Goal: Task Accomplishment & Management: Manage account settings

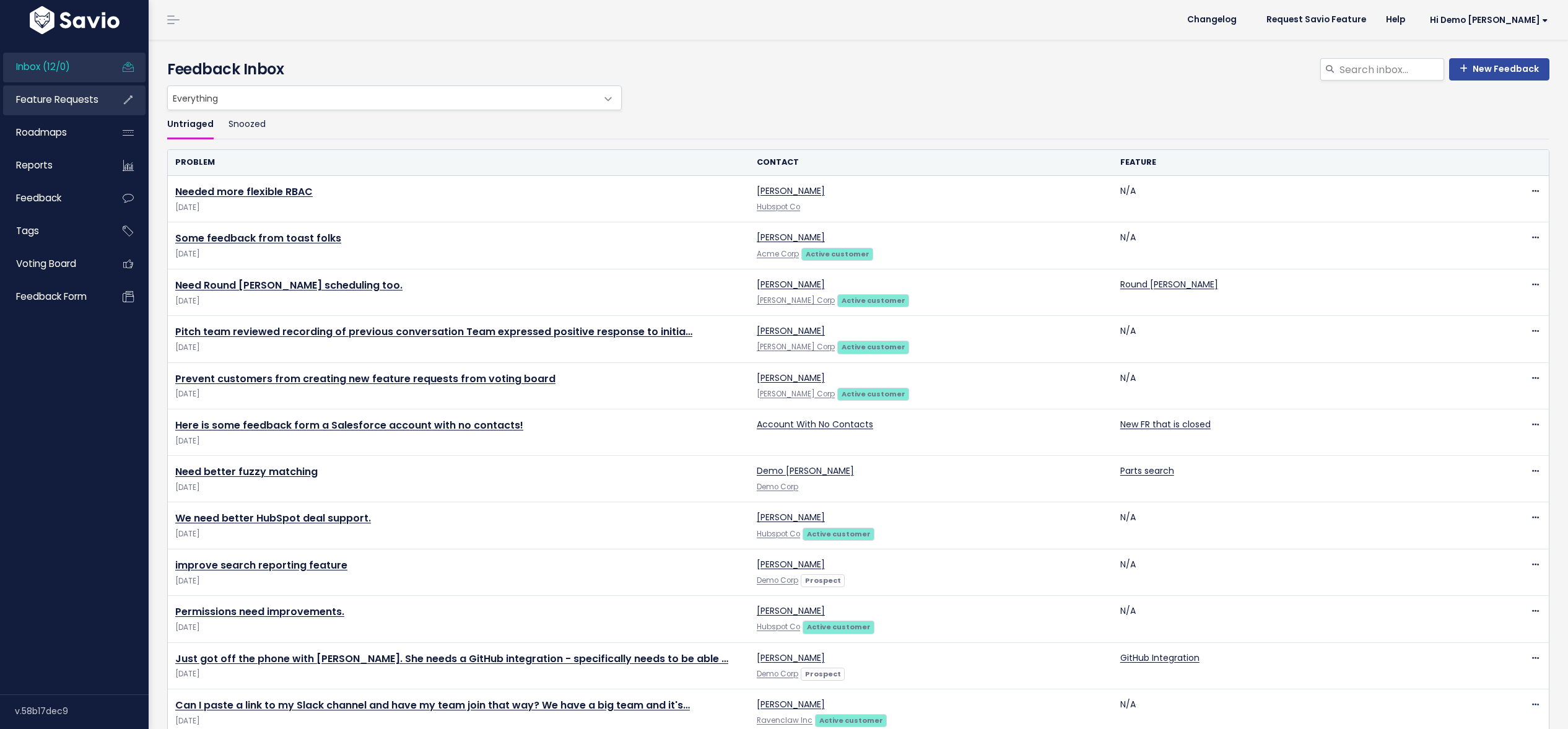
click at [49, 101] on span "Feature Requests" at bounding box center [57, 99] width 82 height 13
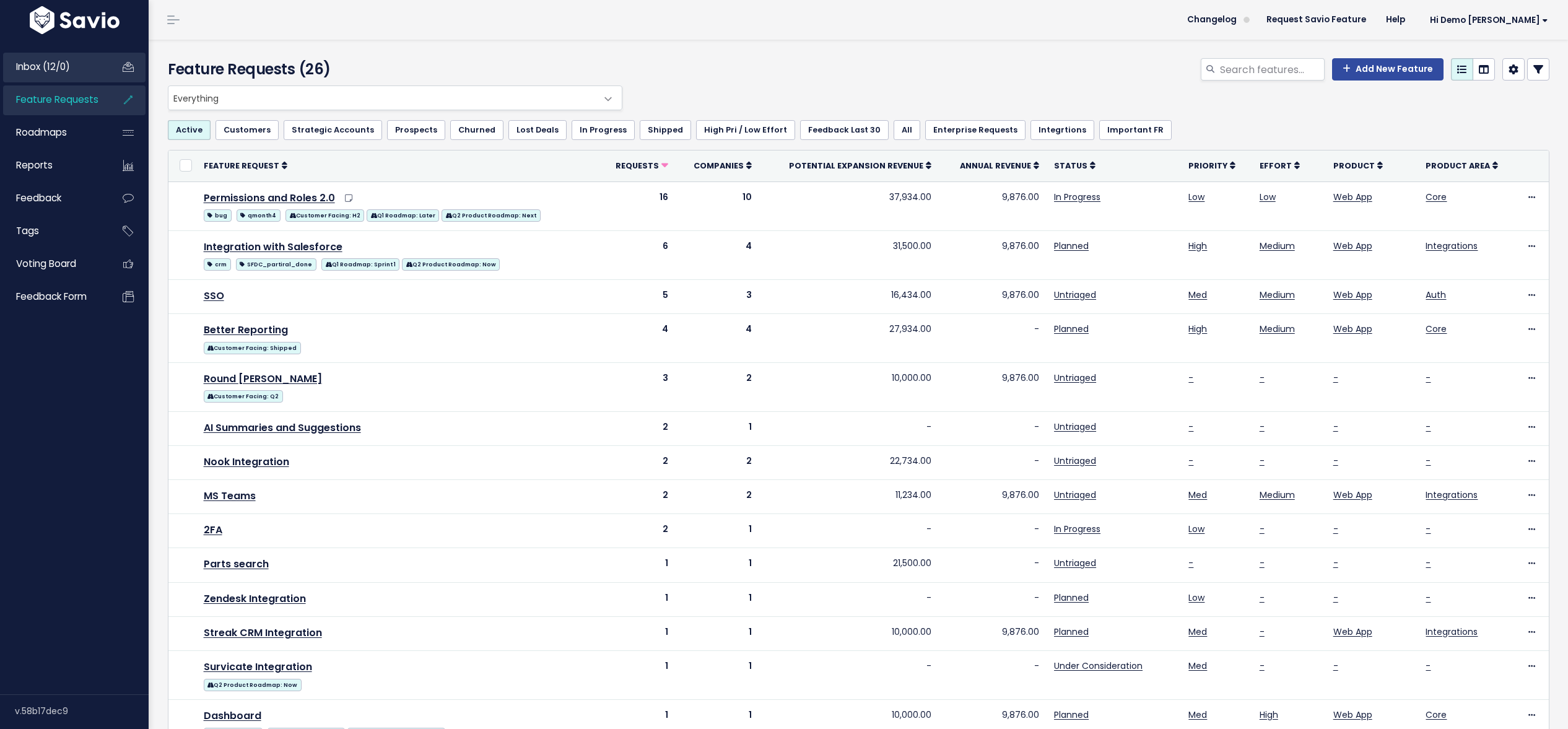
click at [56, 76] on link "Inbox (12/0)" at bounding box center [53, 66] width 100 height 28
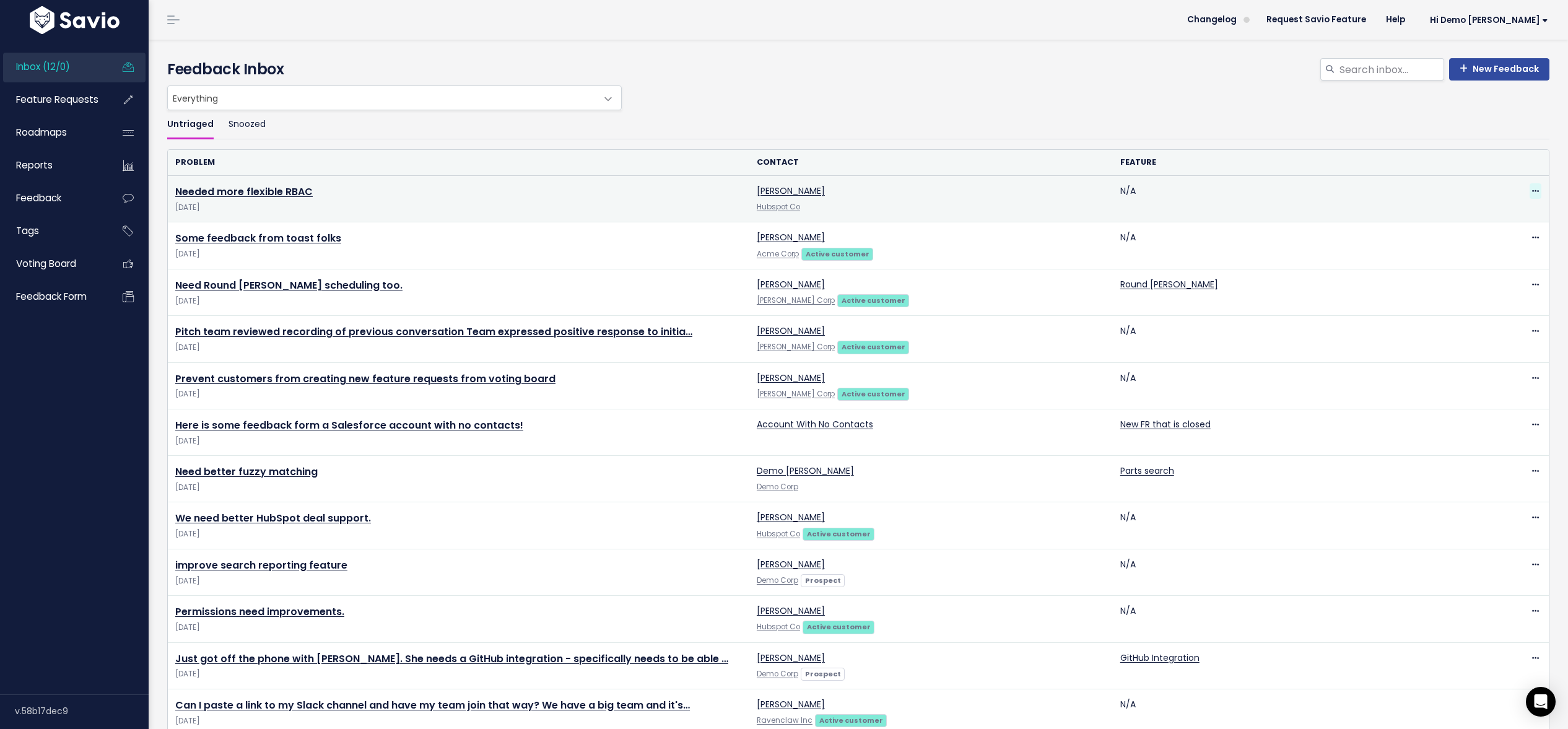
click at [1540, 191] on span at bounding box center [1535, 191] width 11 height 15
click at [1461, 250] on link "Delete" at bounding box center [1486, 250] width 89 height 24
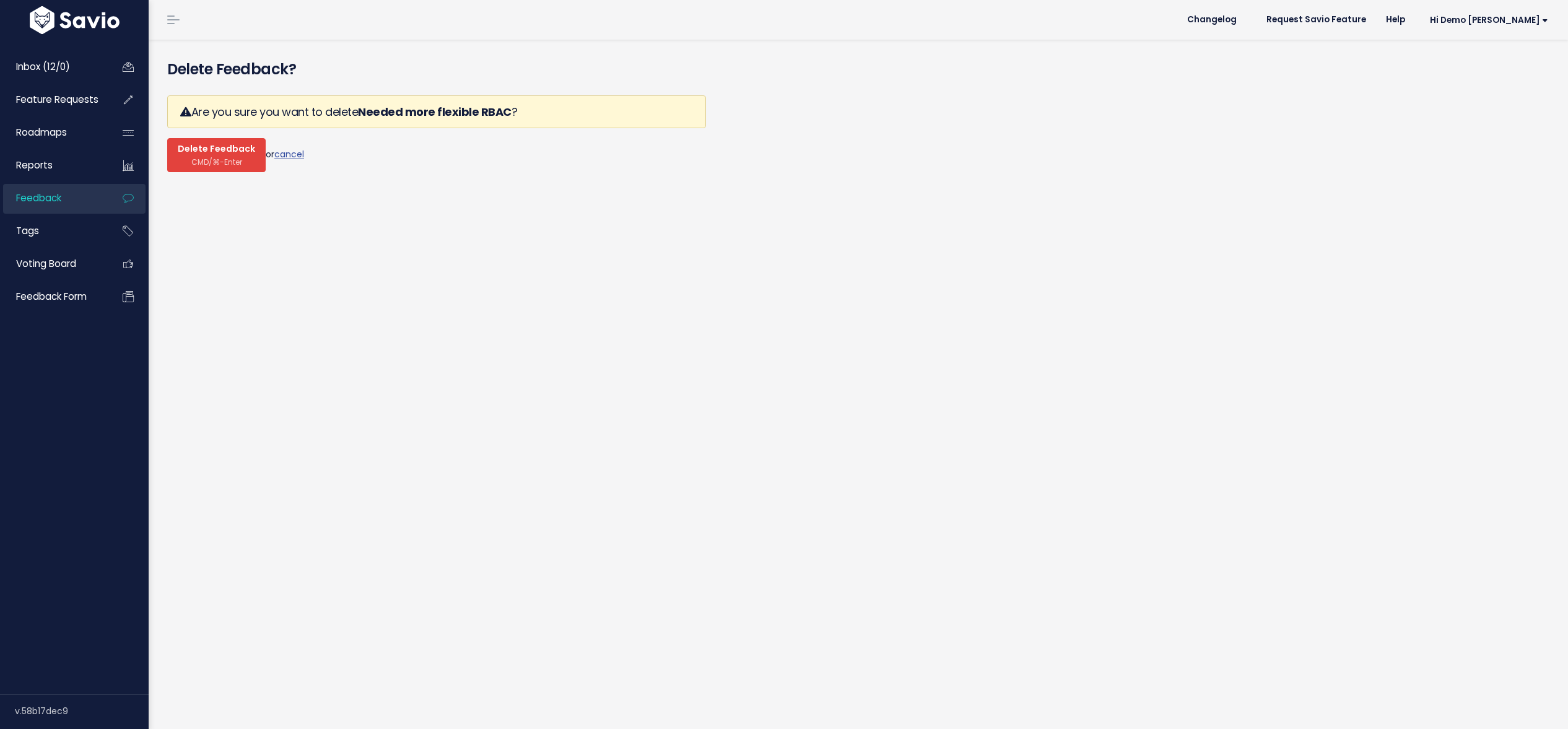
click at [200, 157] on span "CMD/⌘-Enter" at bounding box center [216, 161] width 51 height 9
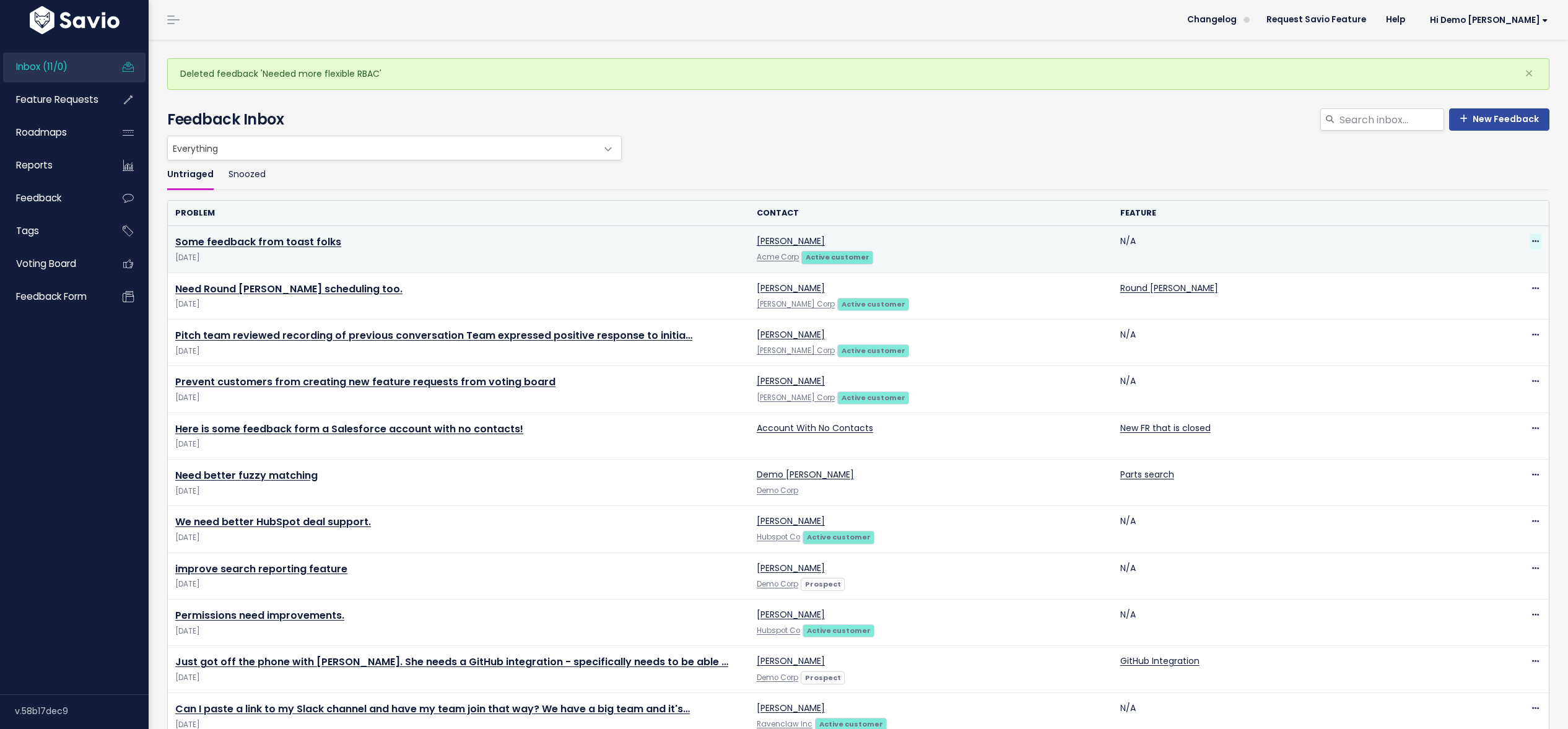
click at [1538, 239] on icon at bounding box center [1535, 241] width 7 height 8
click at [1486, 294] on link "Delete" at bounding box center [1486, 300] width 89 height 24
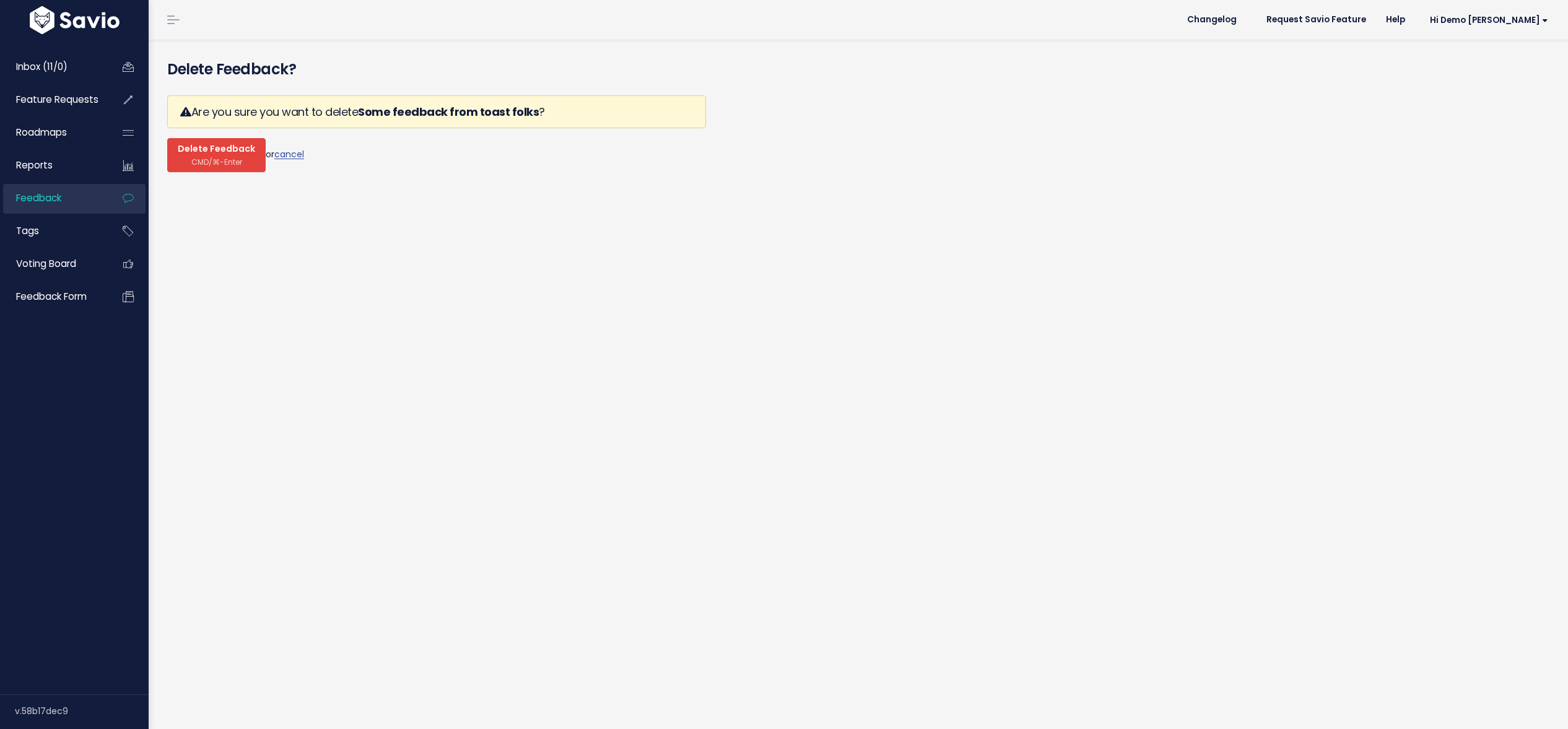
click at [230, 153] on span "Delete Feedback" at bounding box center [216, 149] width 78 height 11
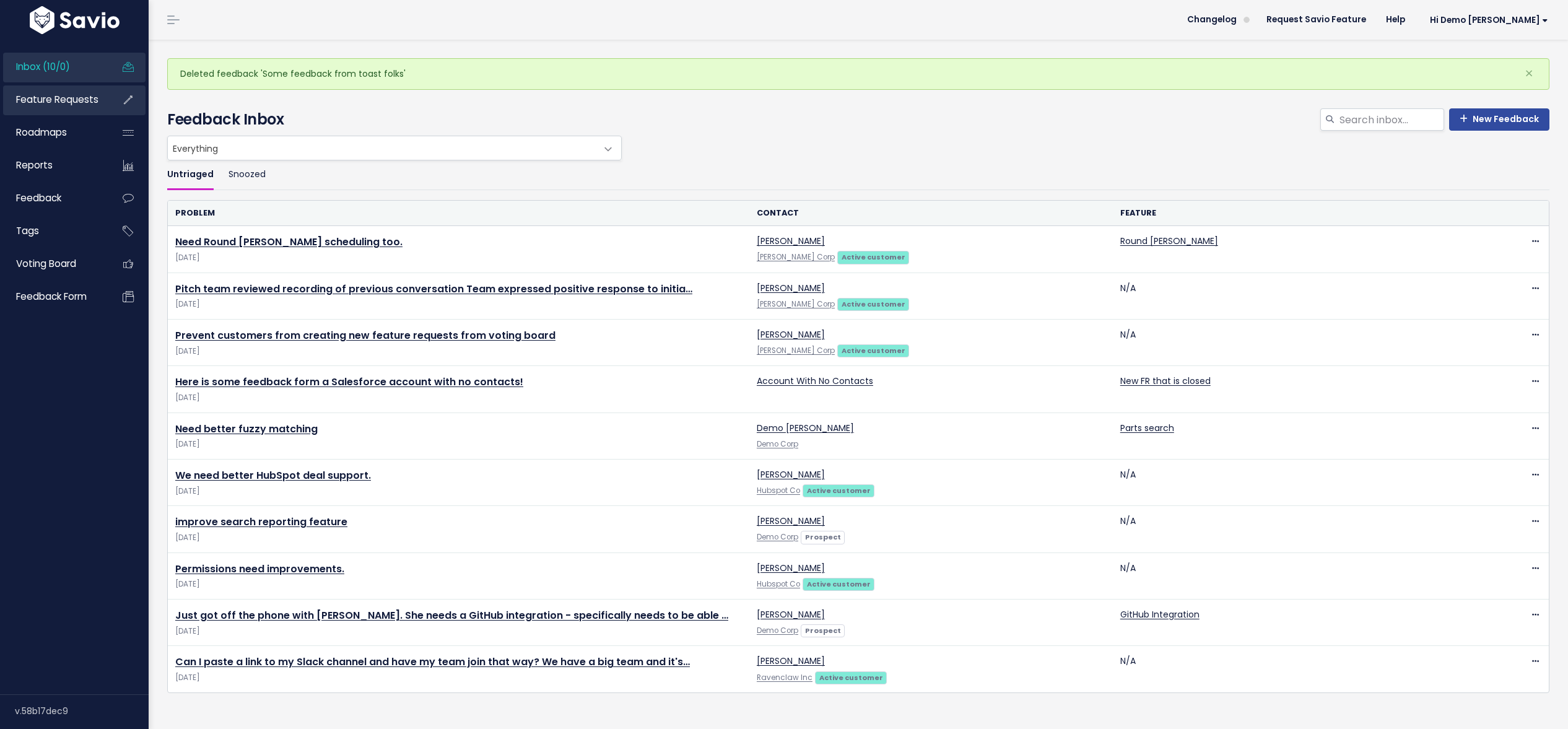
click at [58, 101] on span "Feature Requests" at bounding box center [57, 99] width 82 height 13
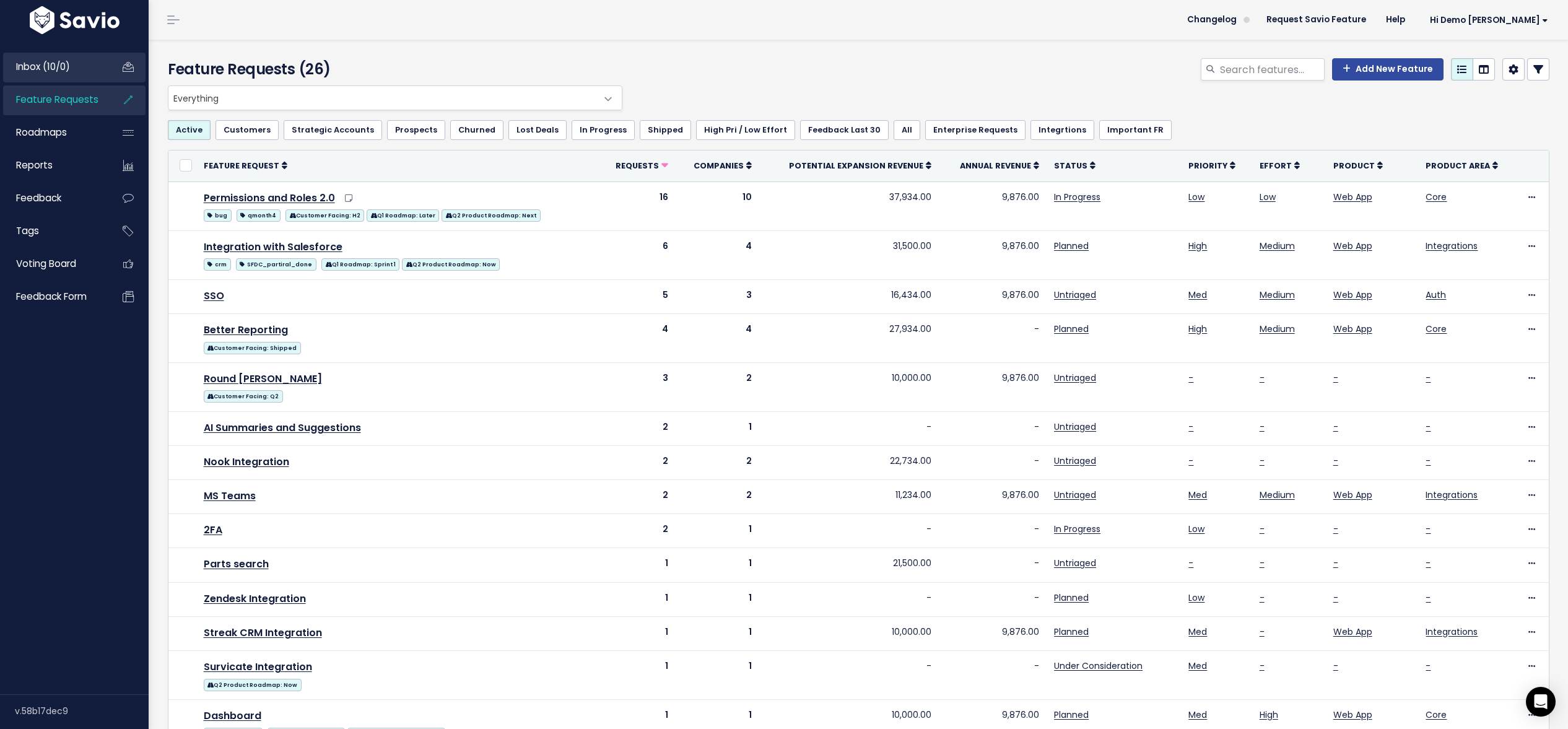
click at [38, 68] on span "Inbox (10/0)" at bounding box center [43, 66] width 54 height 13
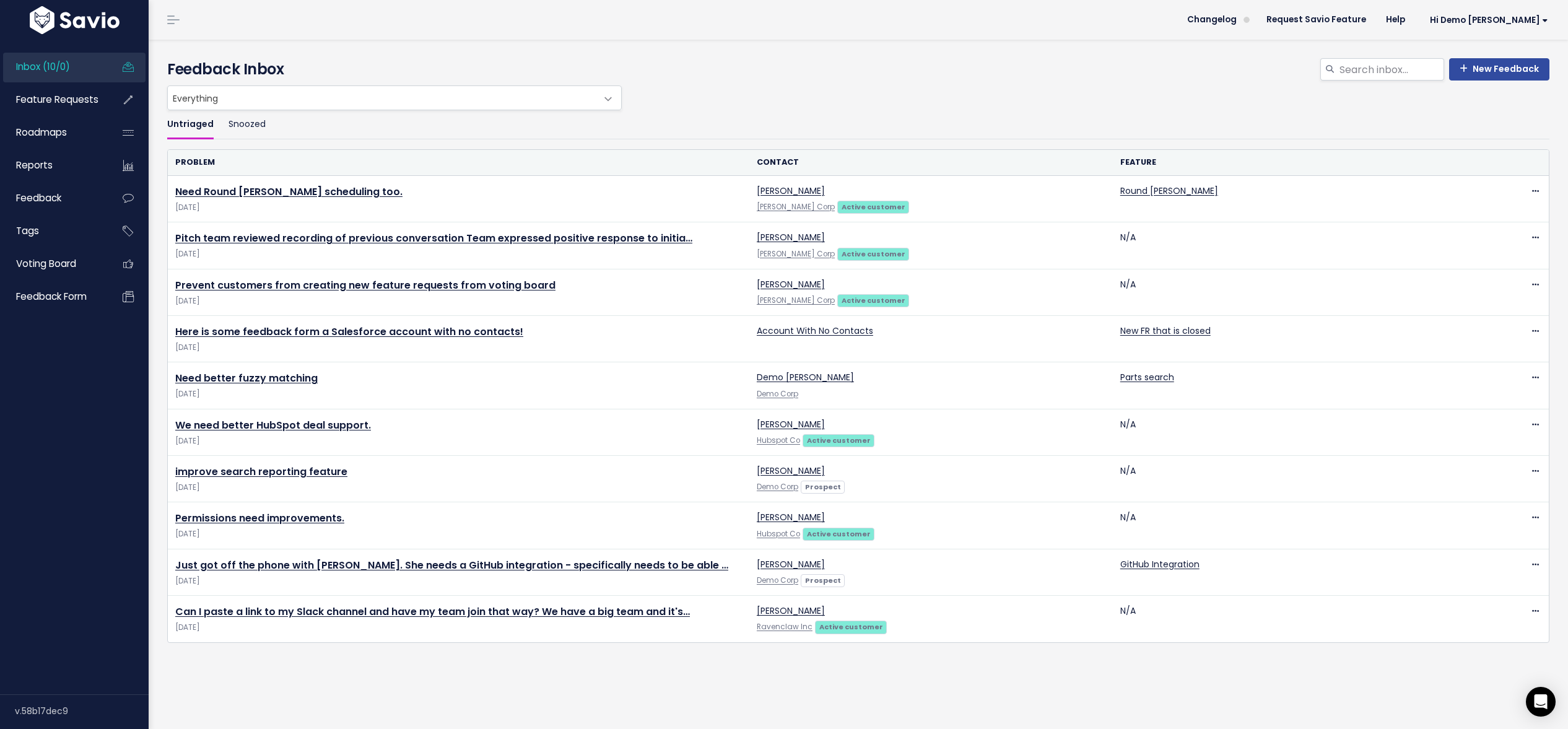
click at [32, 69] on span "Inbox (10/0)" at bounding box center [43, 66] width 54 height 13
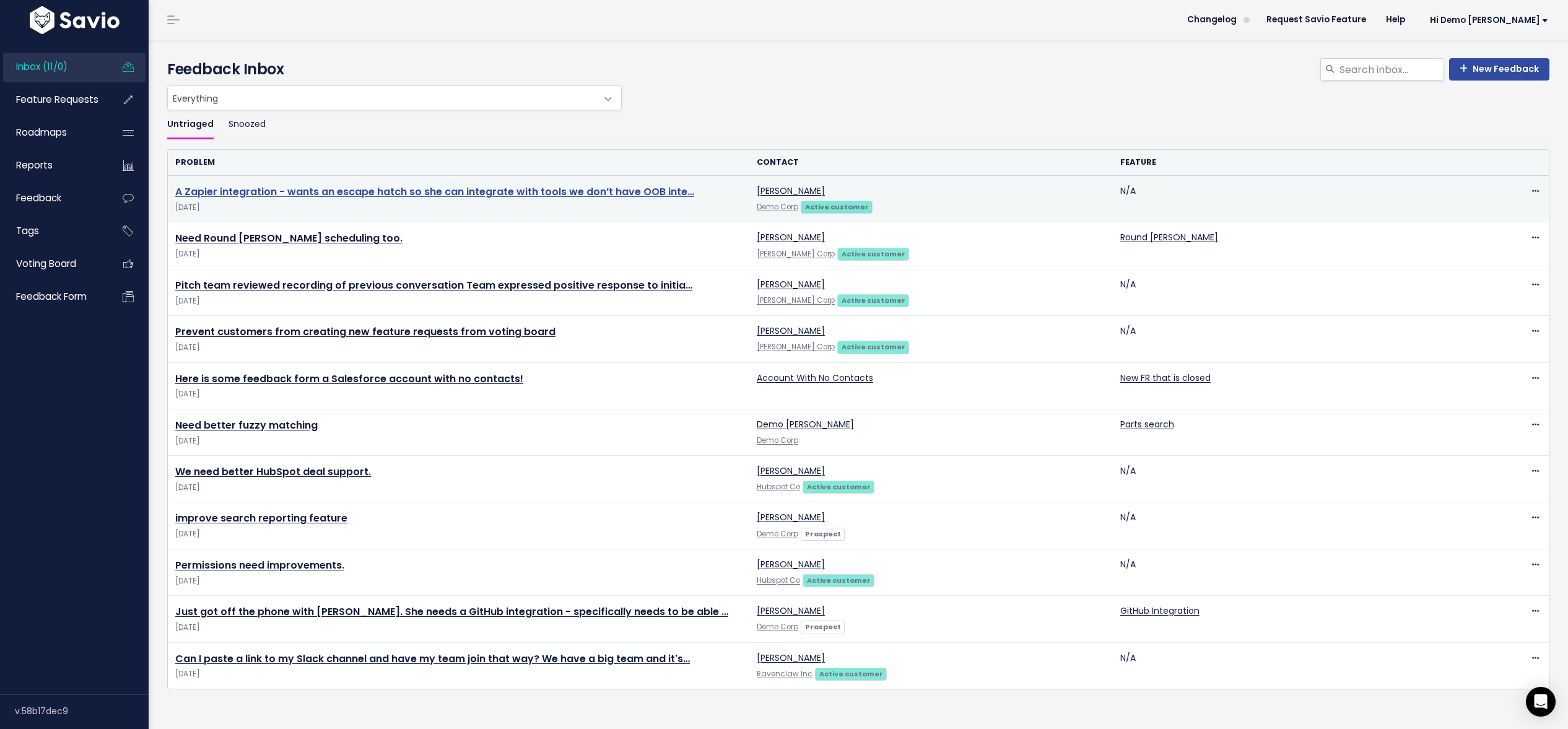
click at [507, 191] on link "A Zapier integration - wants an escape hatch so she can integrate with tools we…" at bounding box center [434, 191] width 519 height 14
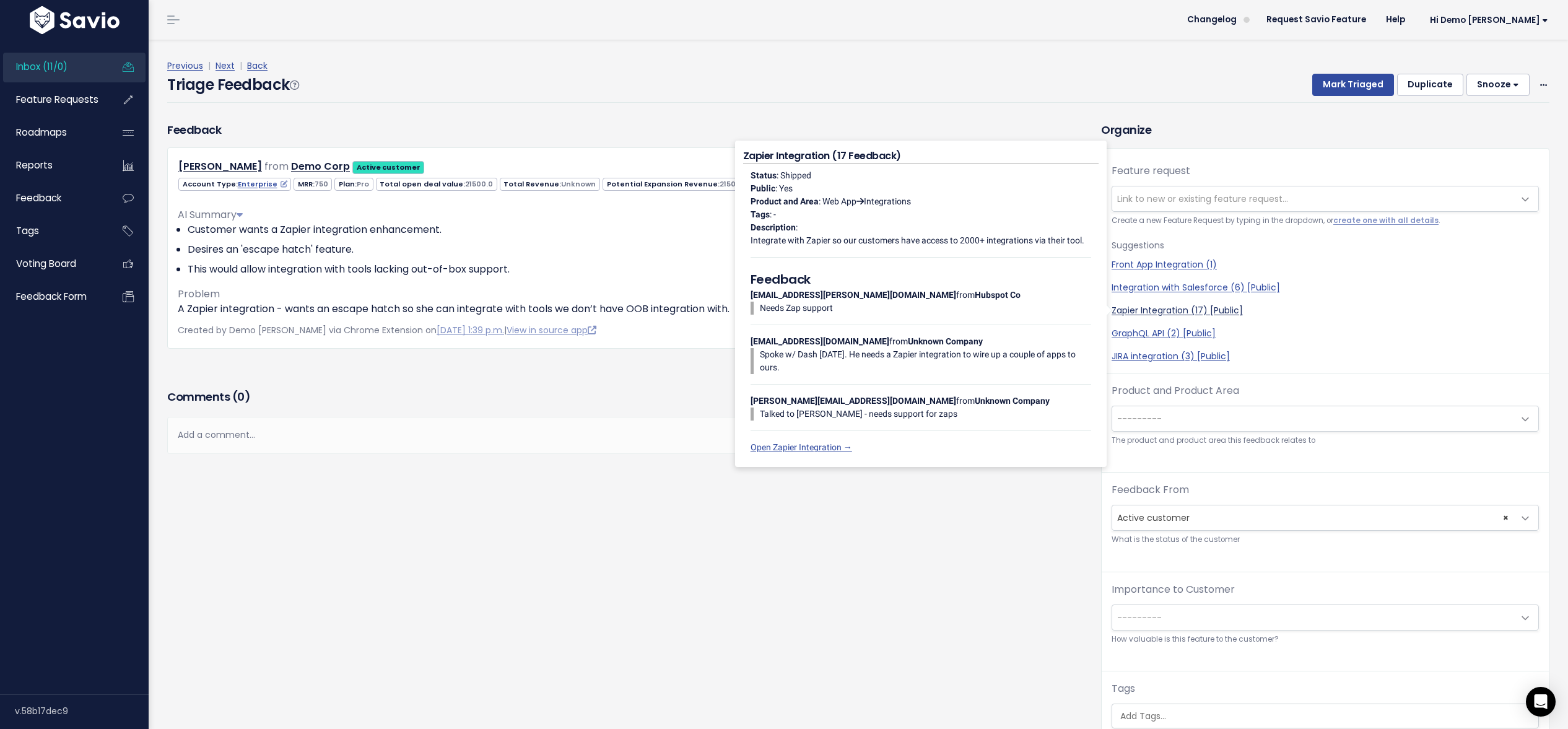
click at [1146, 313] on link "Zapier Integration (17) [Public]" at bounding box center [1325, 310] width 427 height 13
select select "2454"
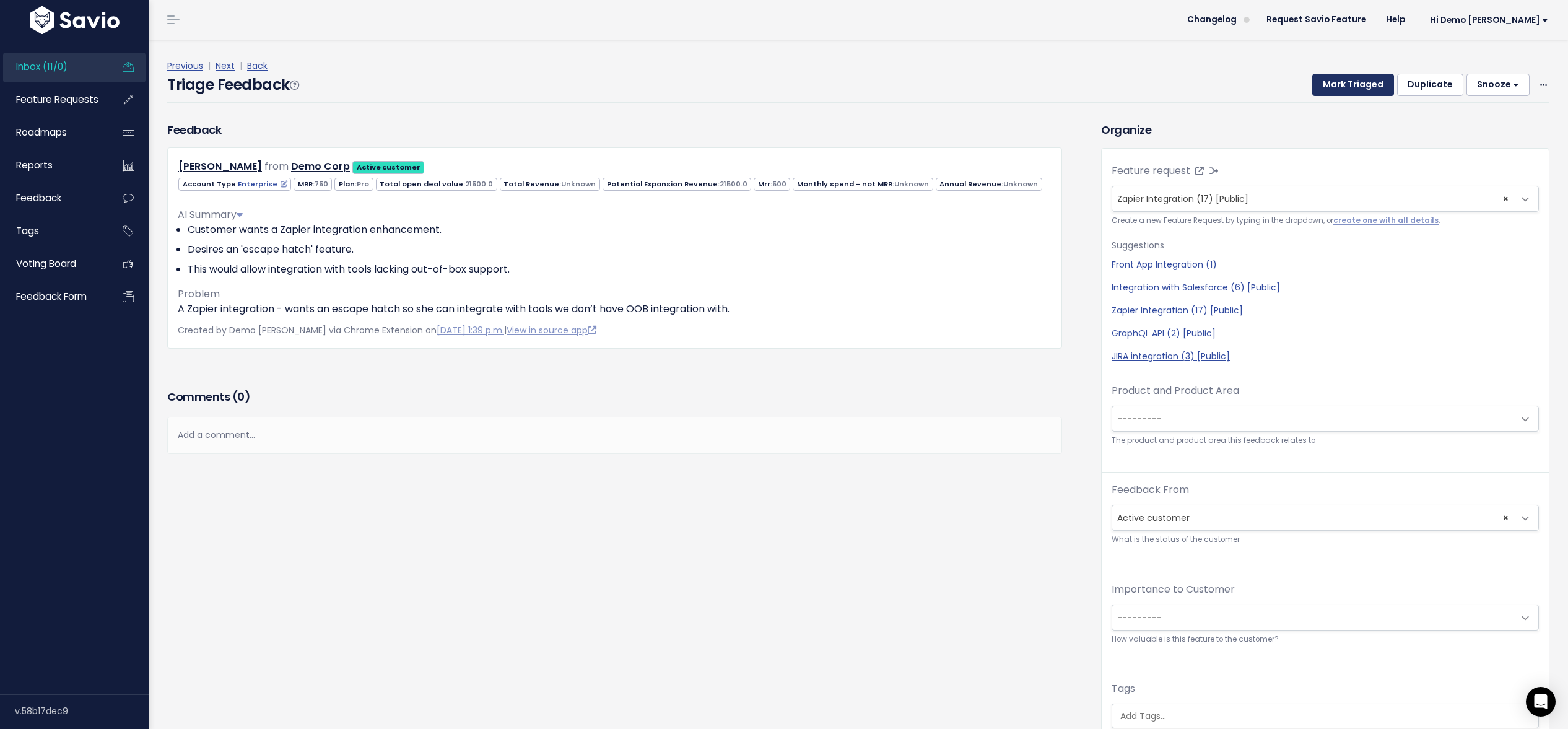
click at [1350, 88] on button "Mark Triaged" at bounding box center [1352, 85] width 82 height 22
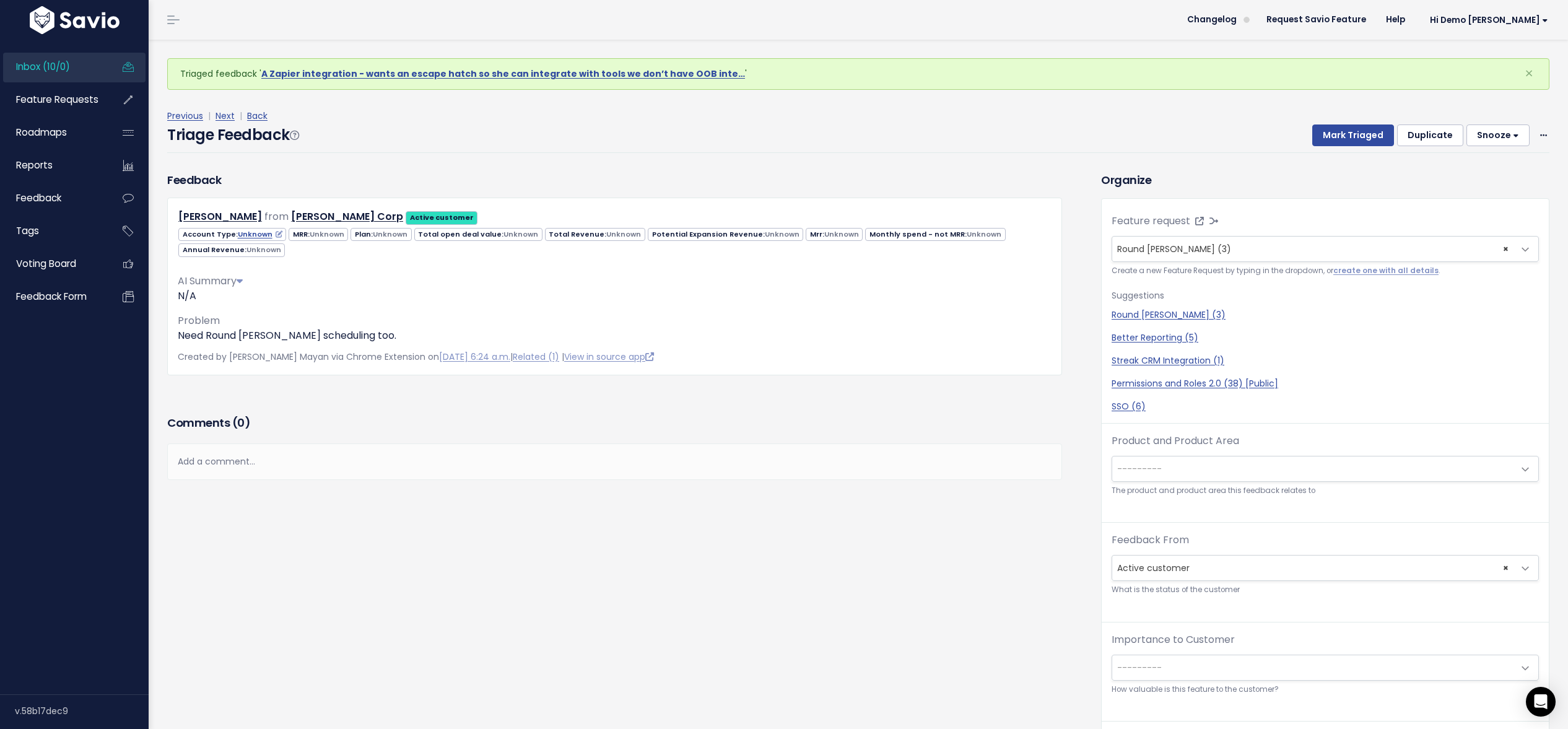
click at [33, 68] on span "Inbox (10/0)" at bounding box center [43, 66] width 54 height 13
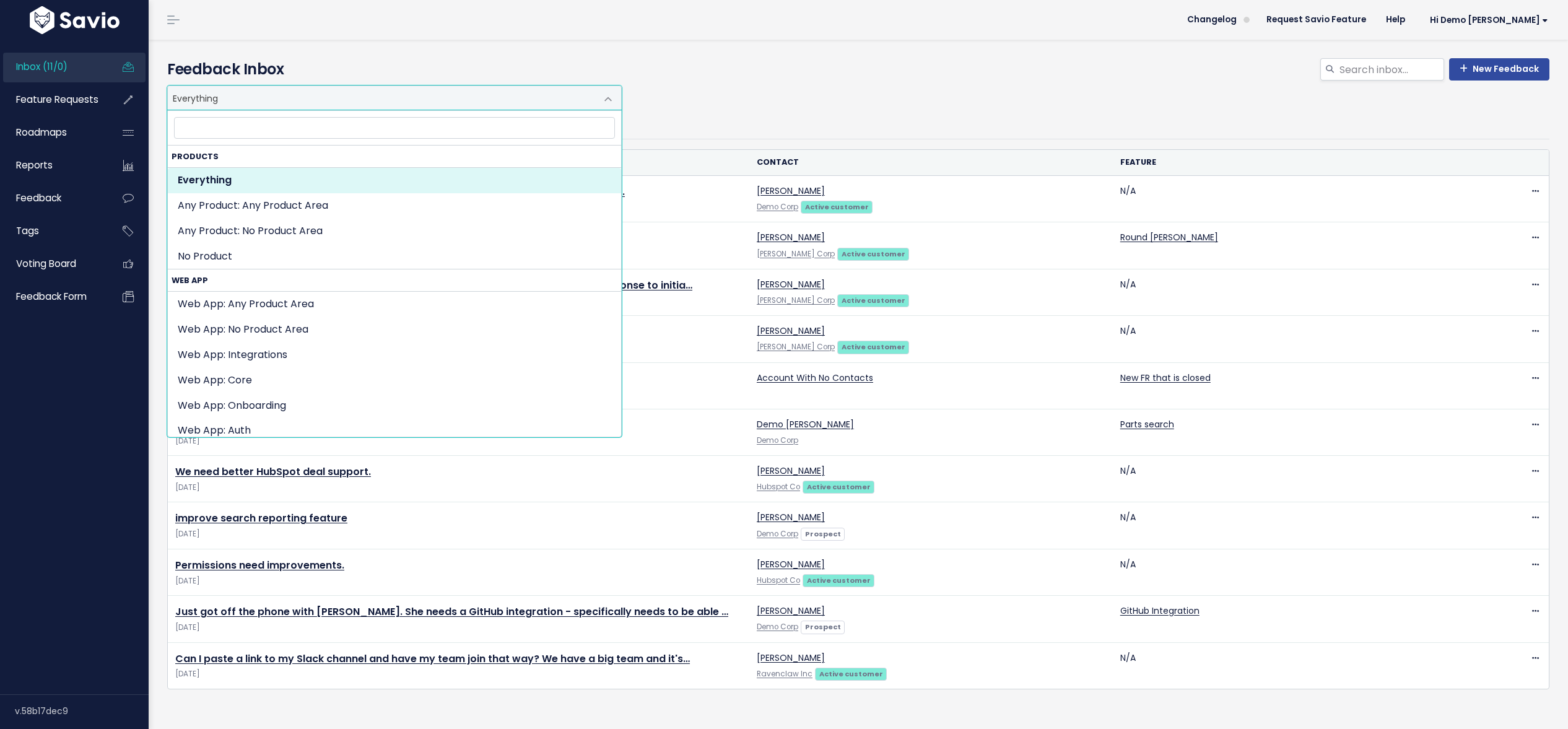
click at [315, 102] on span "Everything" at bounding box center [382, 98] width 428 height 24
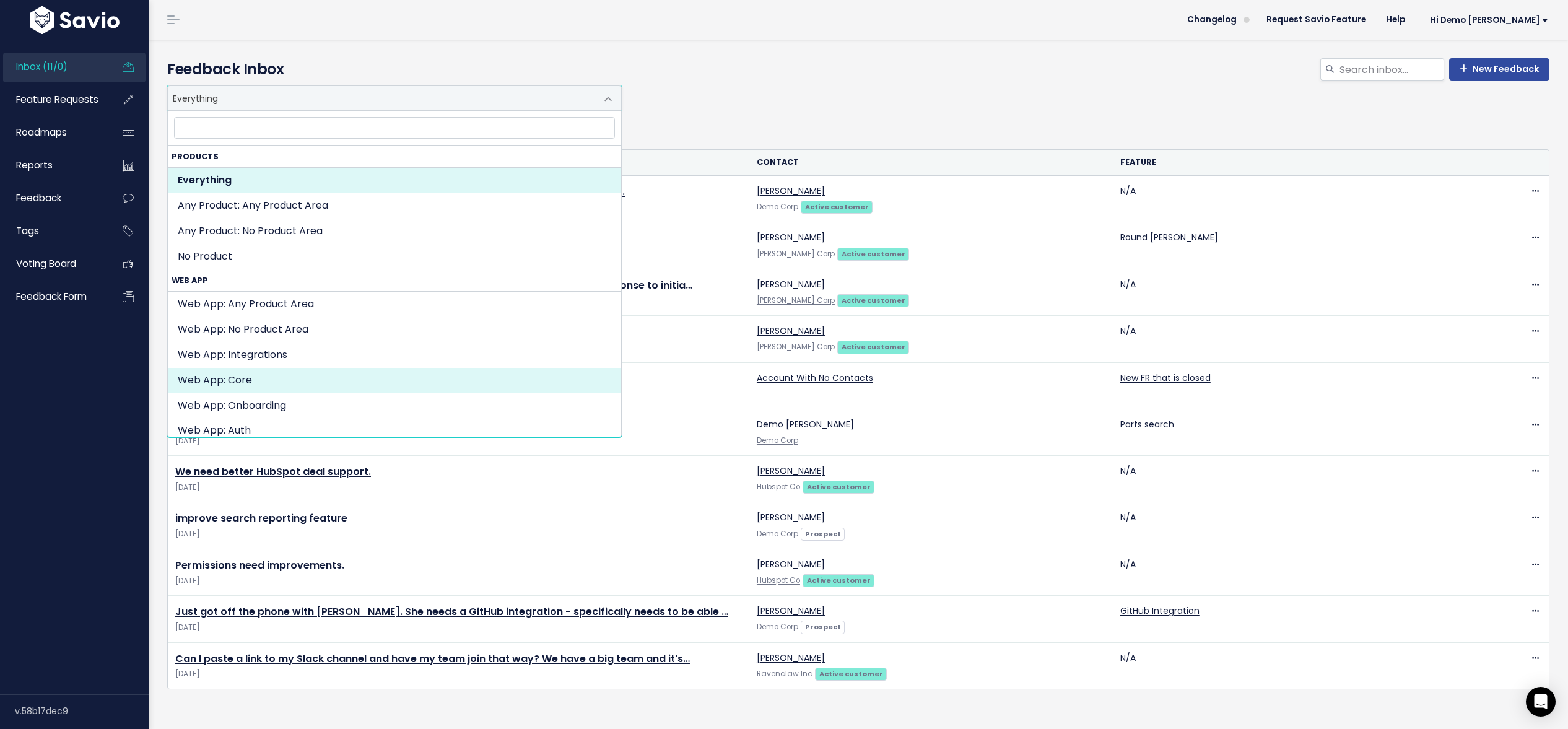
select select "WEB_APP:CORE"
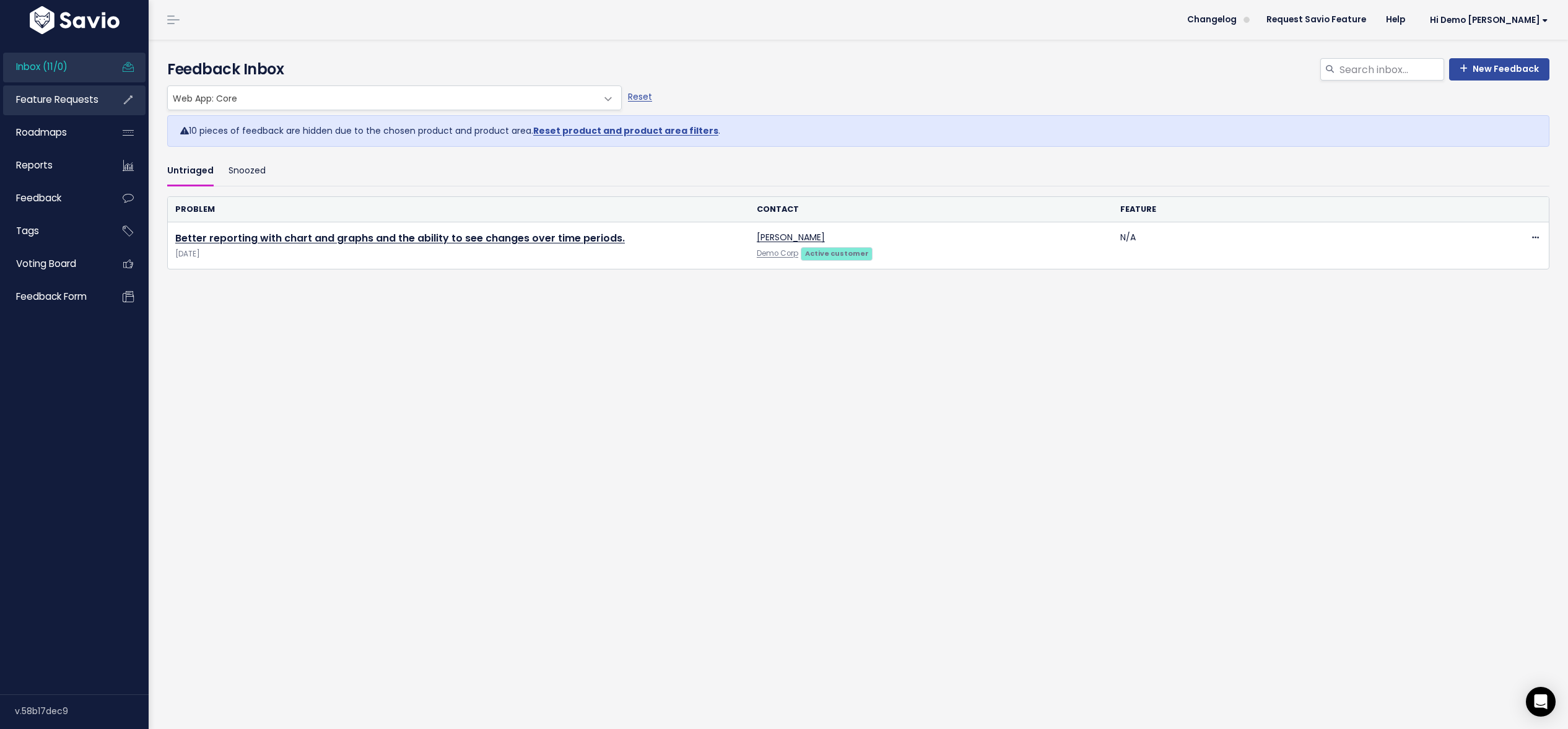
click at [43, 98] on span "Feature Requests" at bounding box center [57, 99] width 82 height 13
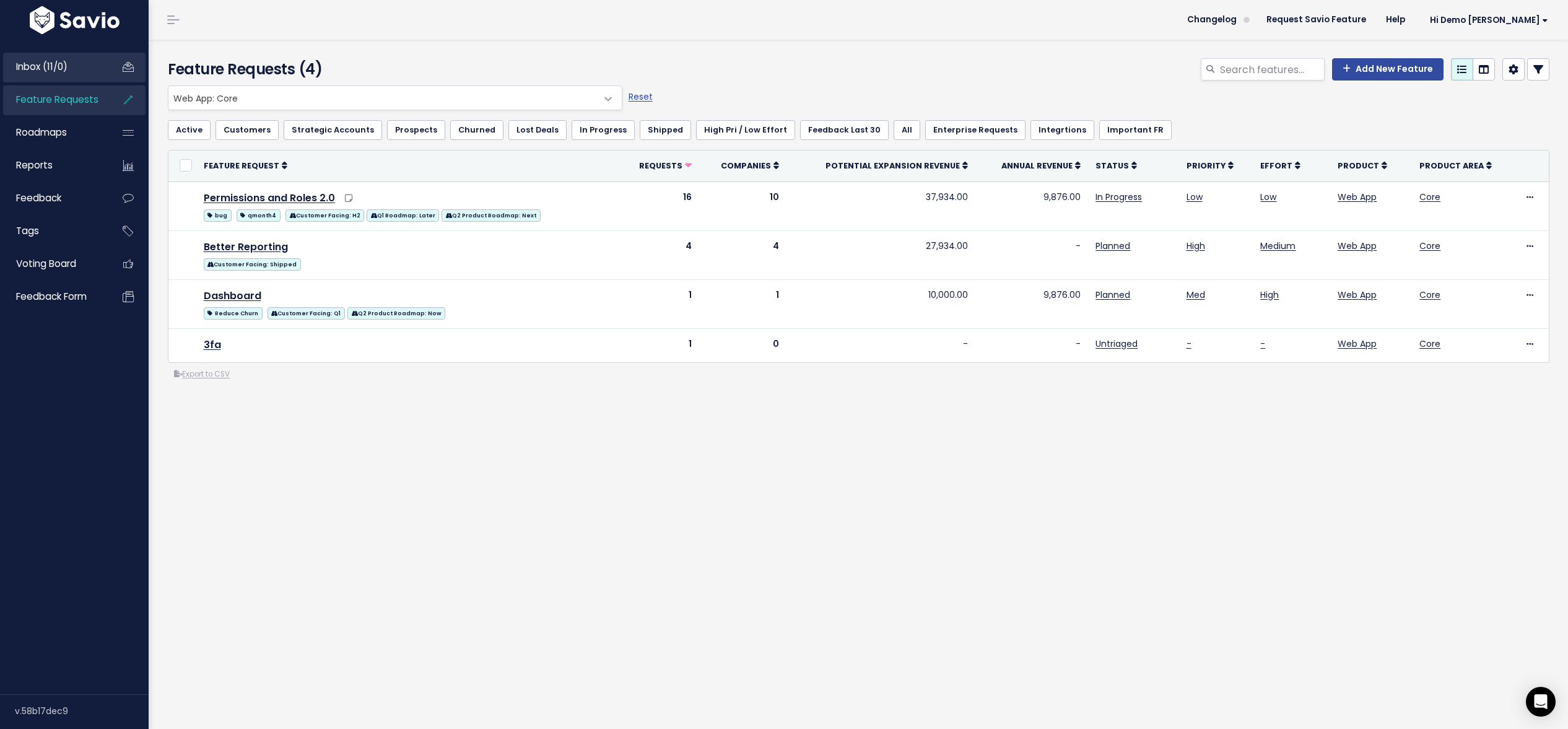
click at [39, 68] on span "Inbox (11/0)" at bounding box center [41, 66] width 51 height 13
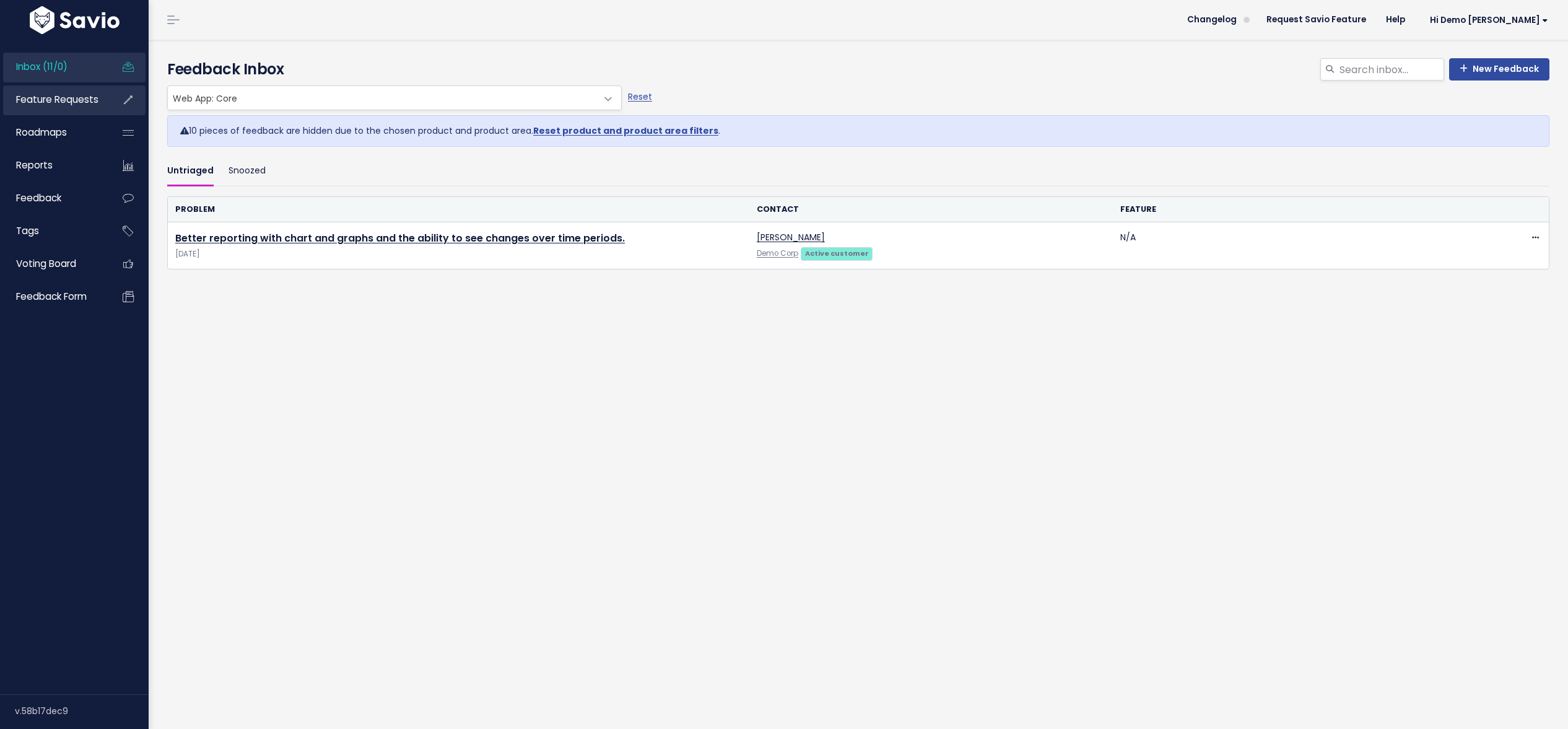
click at [48, 103] on span "Feature Requests" at bounding box center [57, 99] width 82 height 13
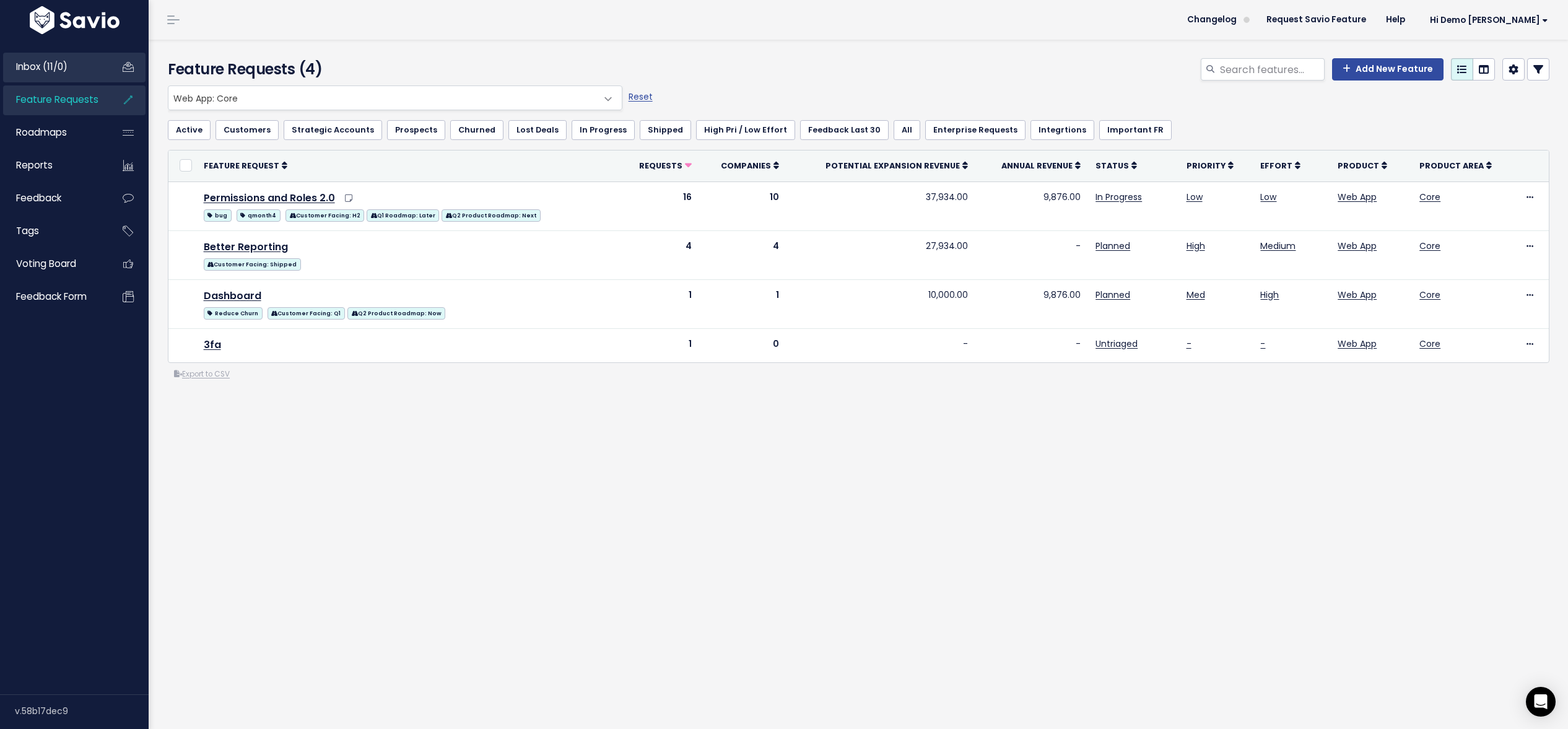
click at [7, 65] on link "Inbox (11/0)" at bounding box center [53, 66] width 100 height 28
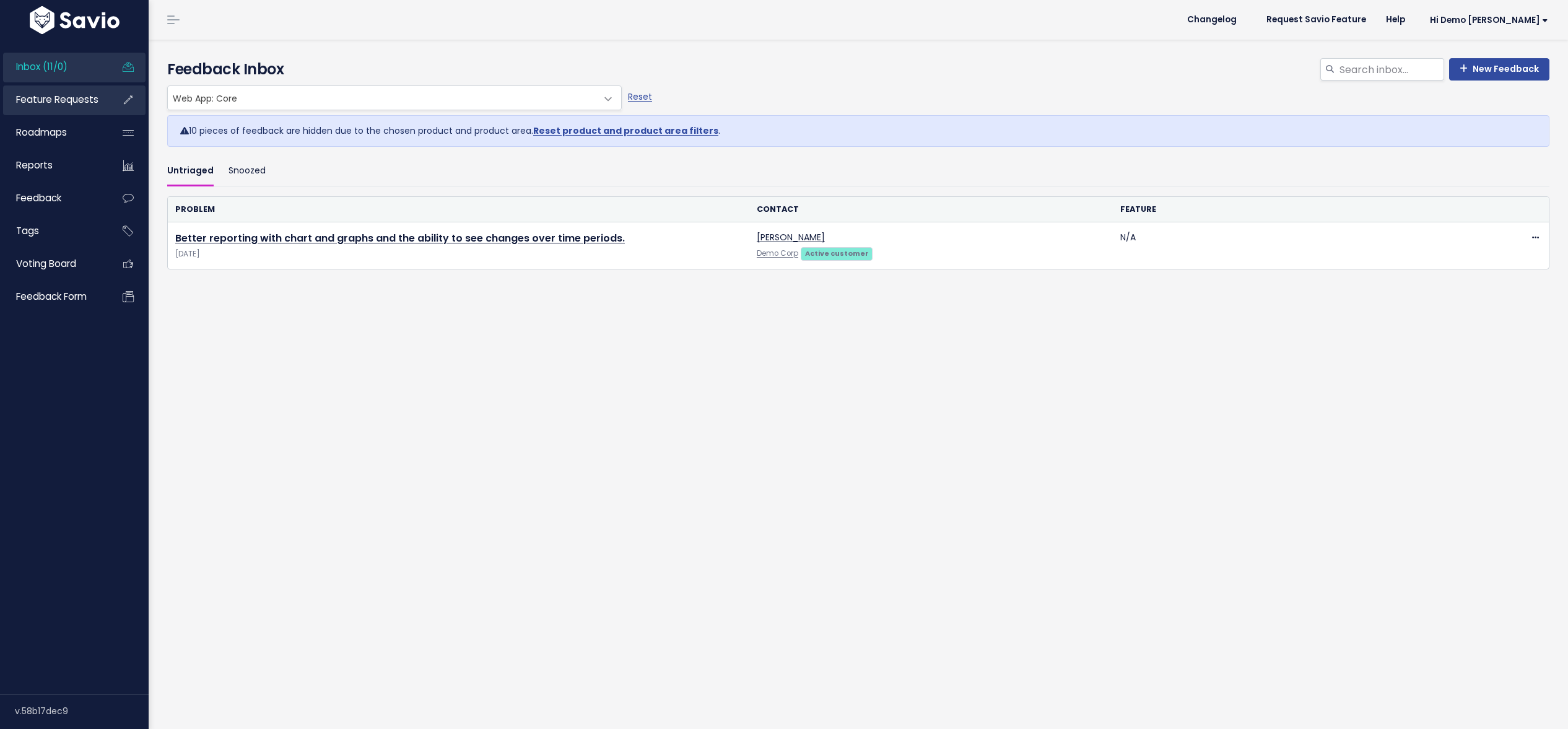
click at [45, 105] on span "Feature Requests" at bounding box center [57, 99] width 82 height 13
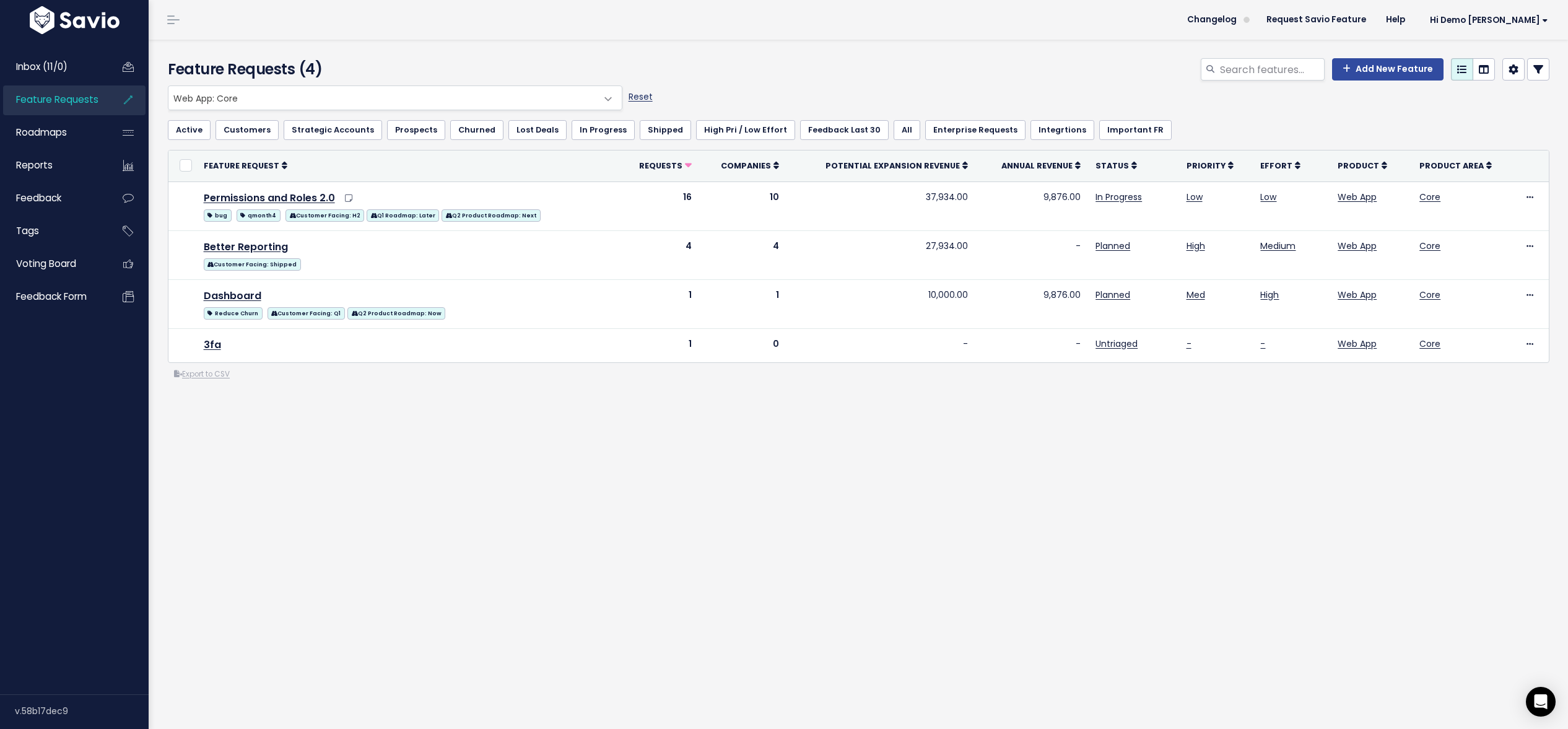
click at [646, 100] on link "Reset" at bounding box center [641, 97] width 24 height 12
select select ":"
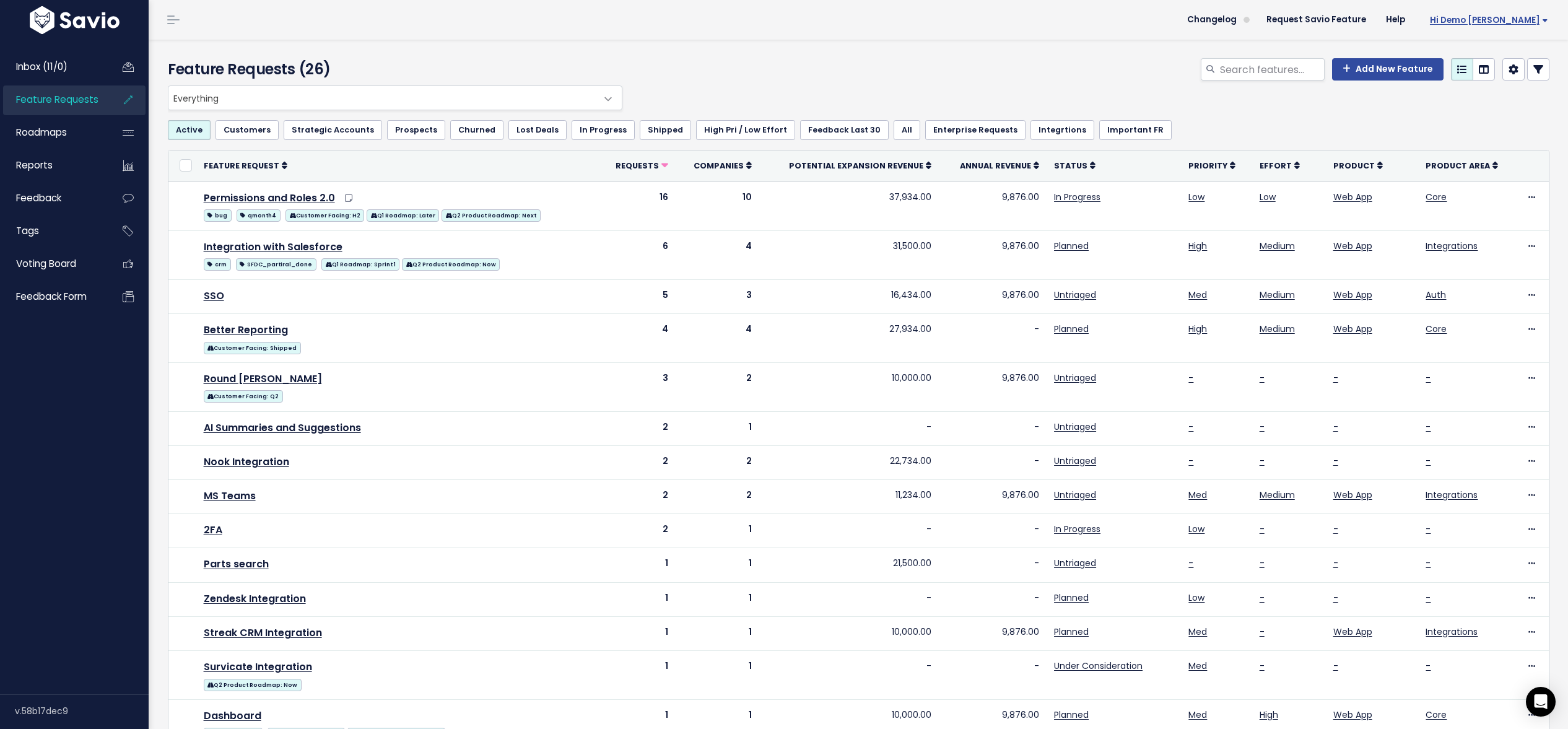
click at [1525, 21] on span "Hi Demo [PERSON_NAME]" at bounding box center [1489, 20] width 118 height 9
click at [1511, 55] on link "Vault Settings" at bounding box center [1507, 57] width 91 height 24
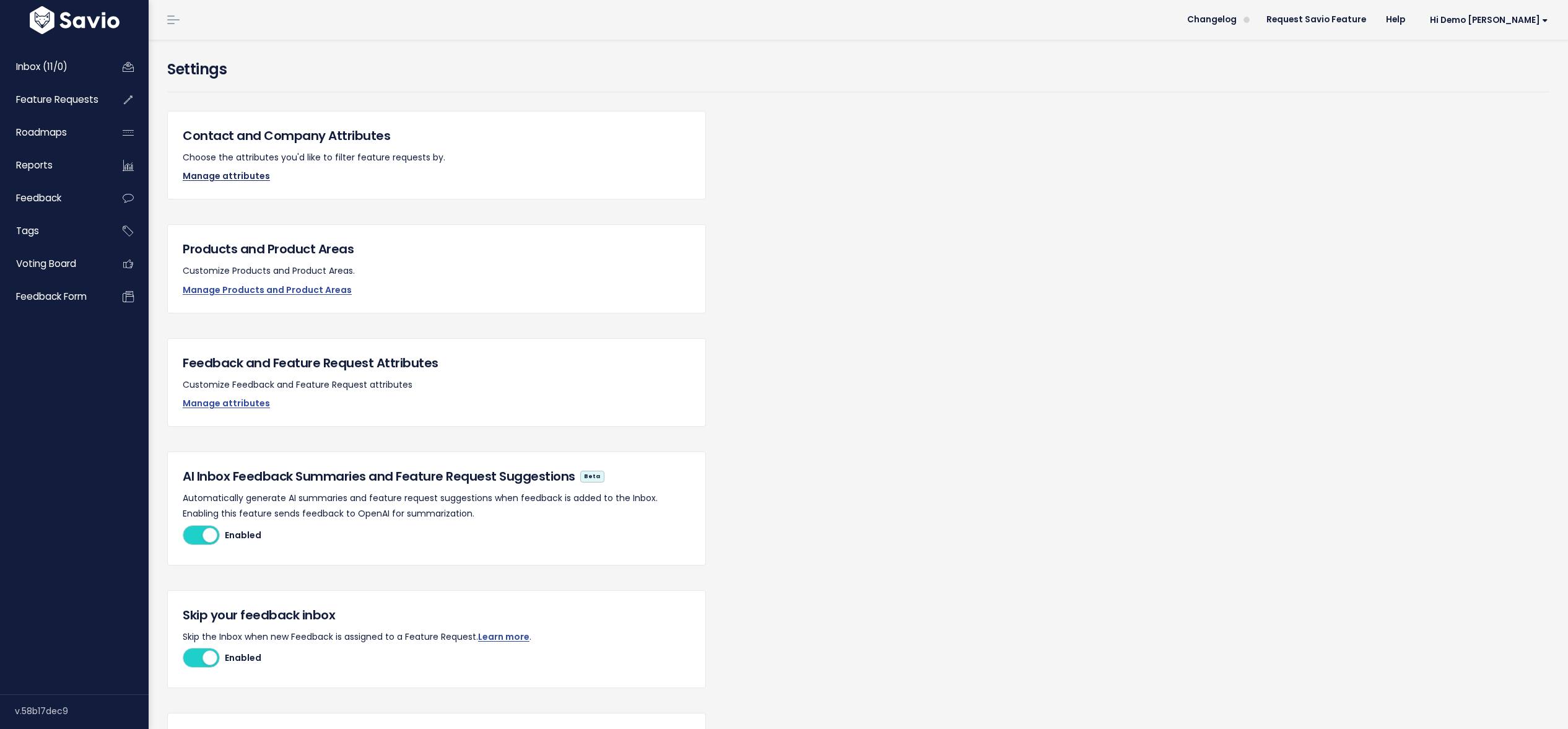
click at [234, 181] on link "Manage attributes" at bounding box center [226, 176] width 88 height 12
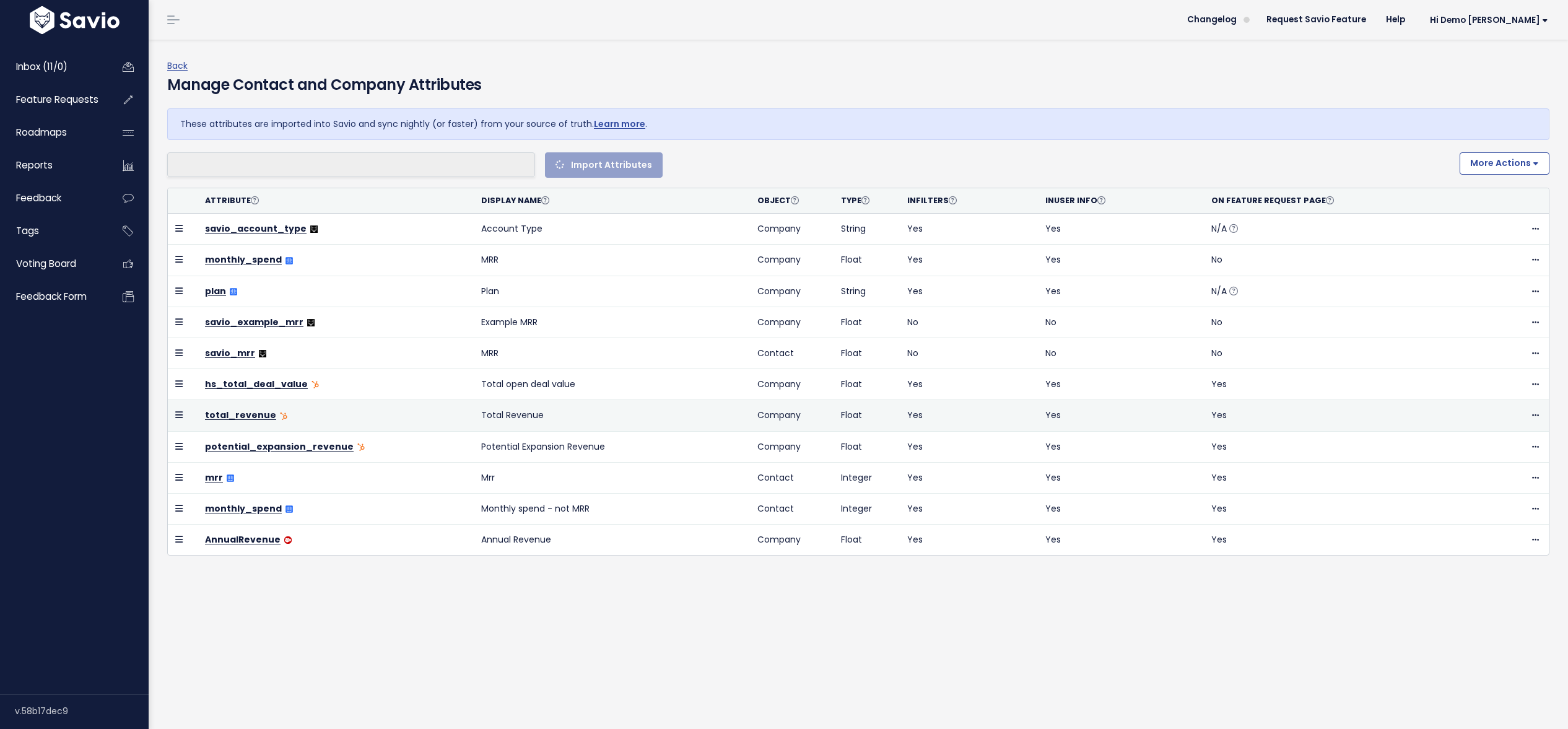
select select
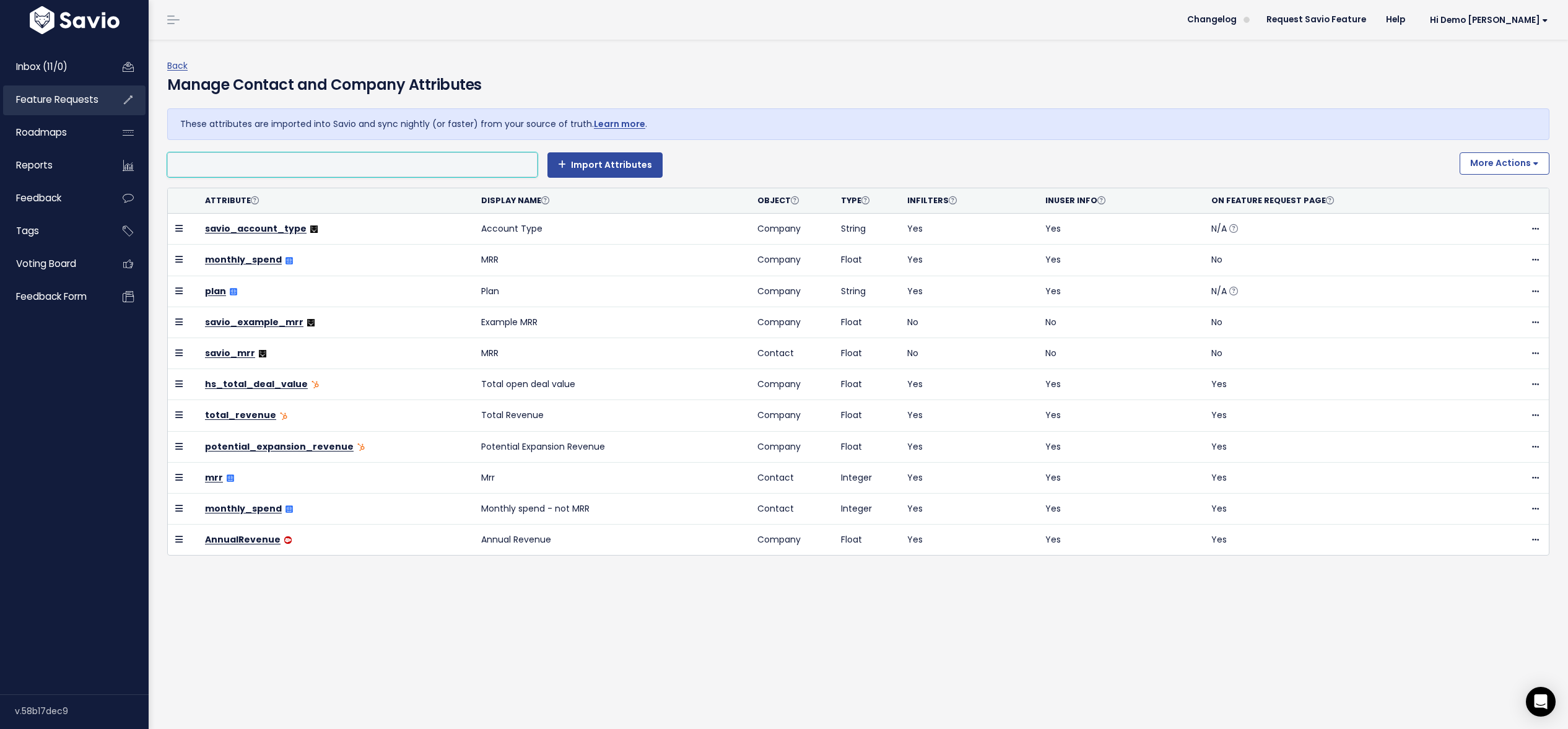
click at [85, 103] on span "Feature Requests" at bounding box center [57, 99] width 82 height 13
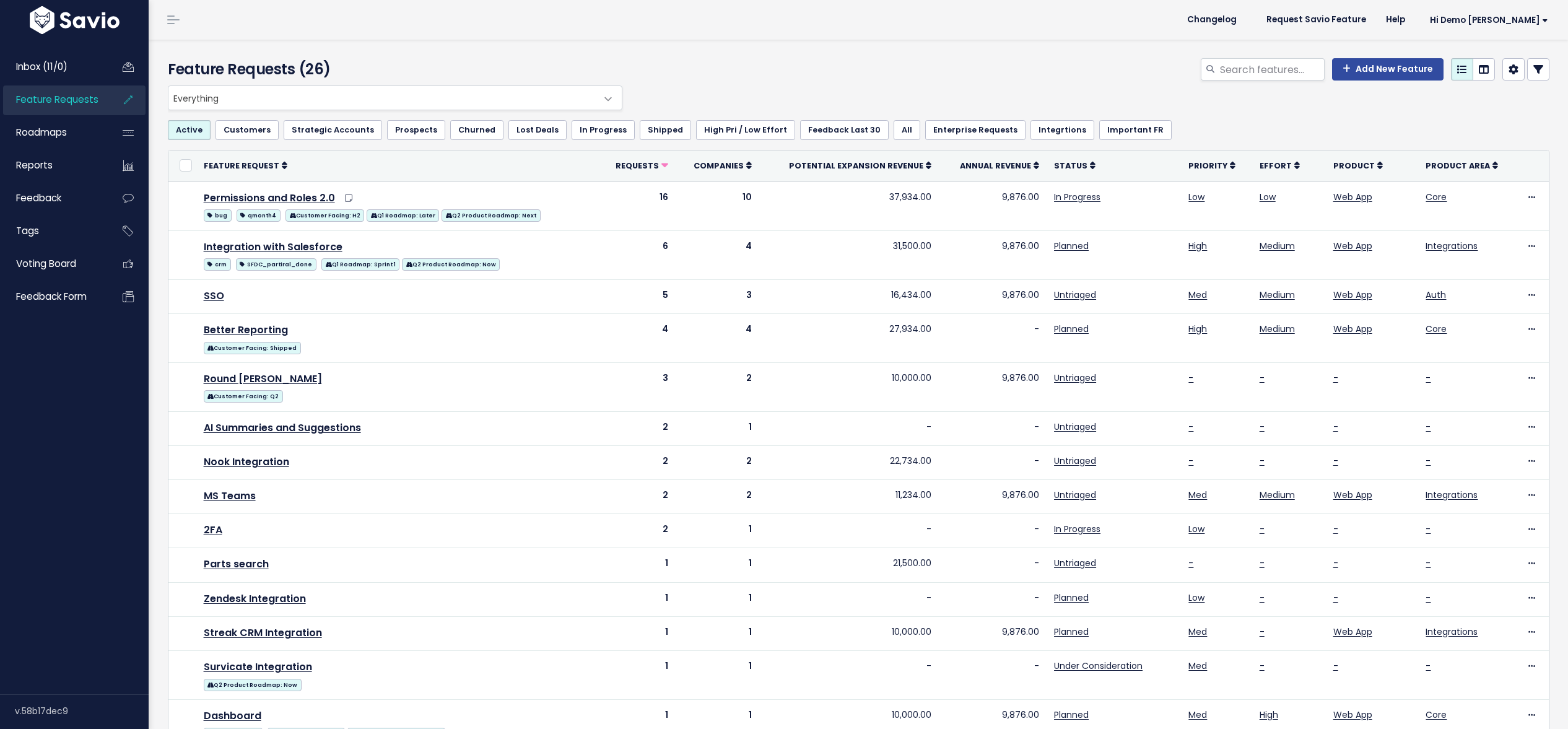
select select
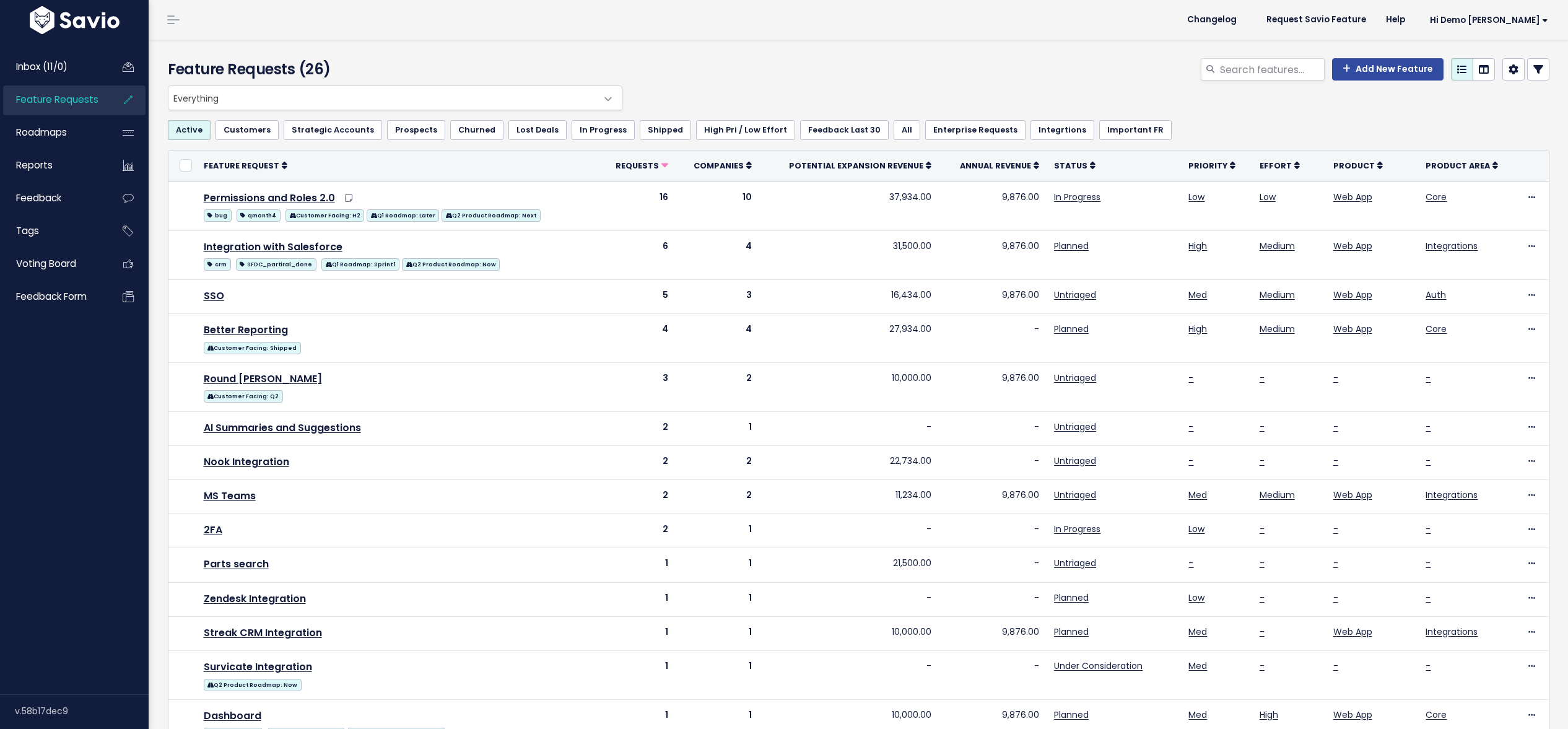
select select
click at [1542, 72] on icon at bounding box center [1538, 69] width 10 height 10
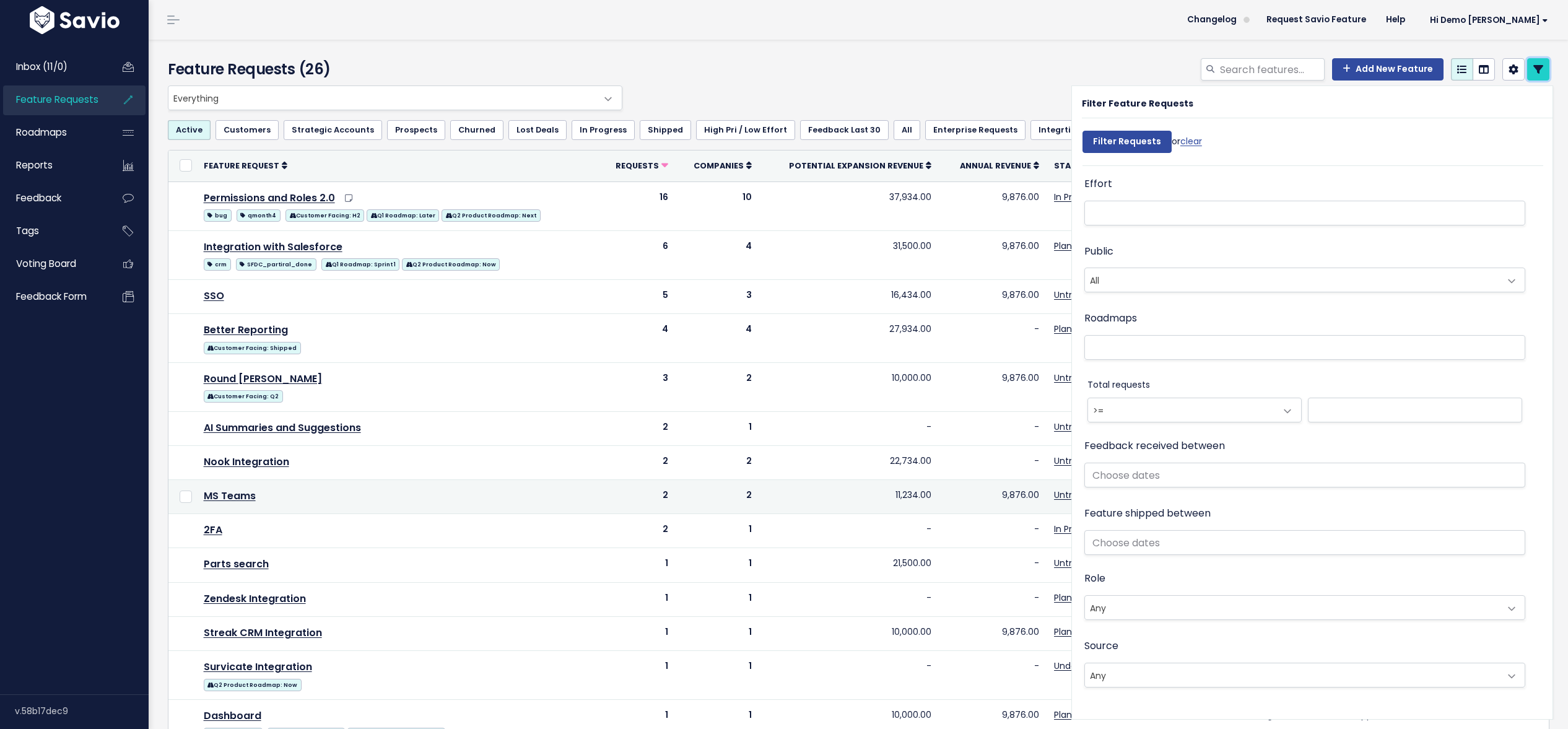
scroll to position [641, 0]
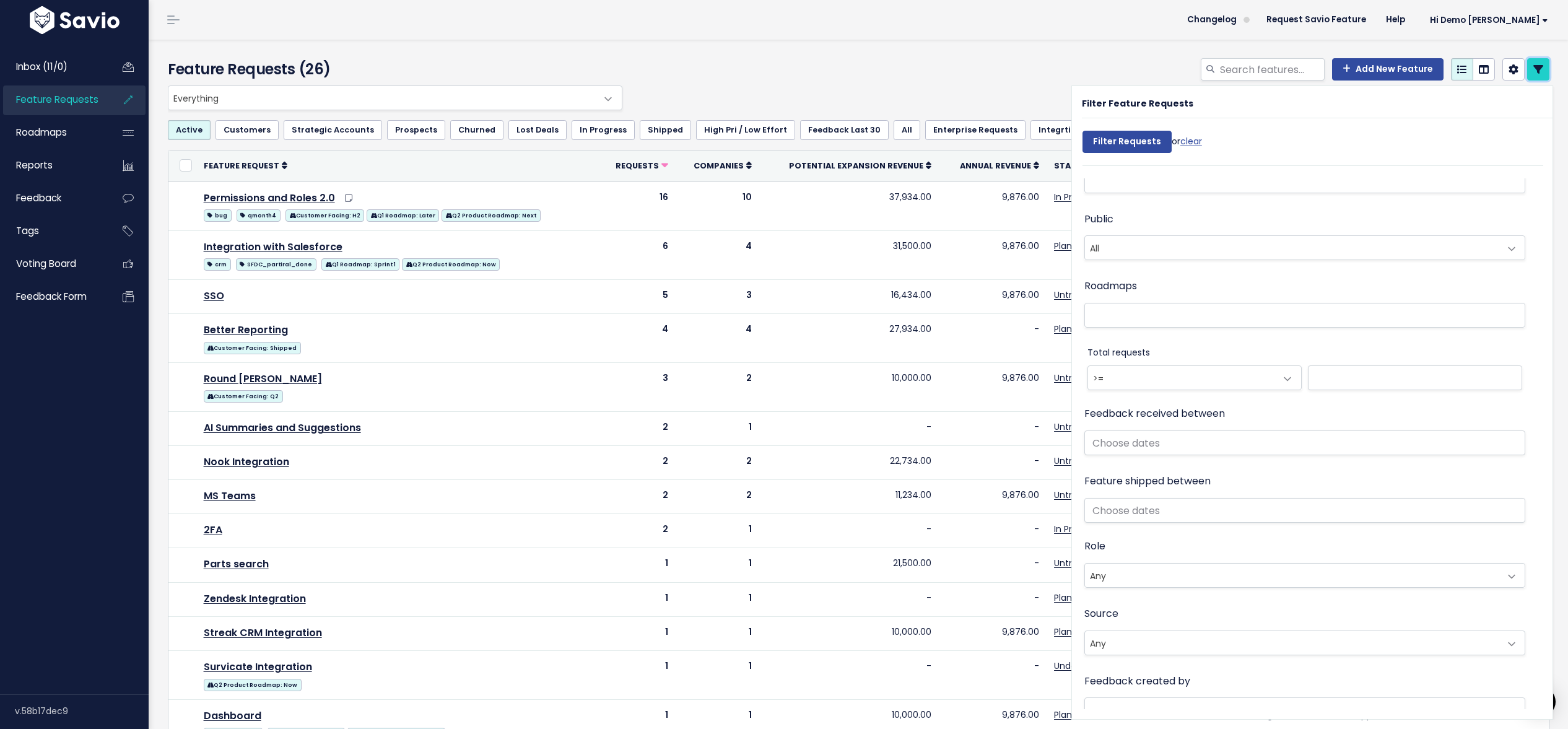
click at [1544, 67] on link at bounding box center [1538, 69] width 22 height 22
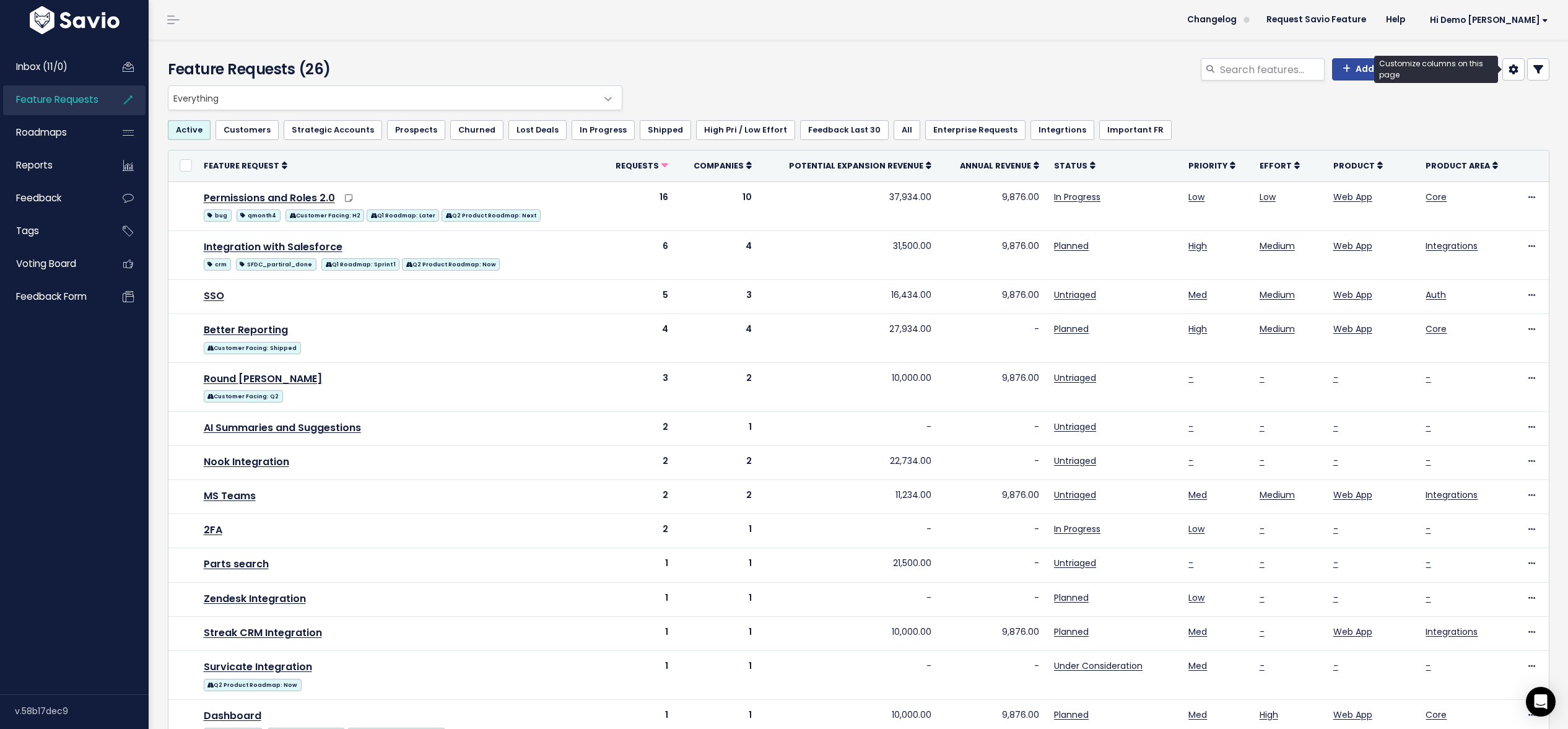
click at [1515, 72] on icon at bounding box center [1513, 69] width 10 height 10
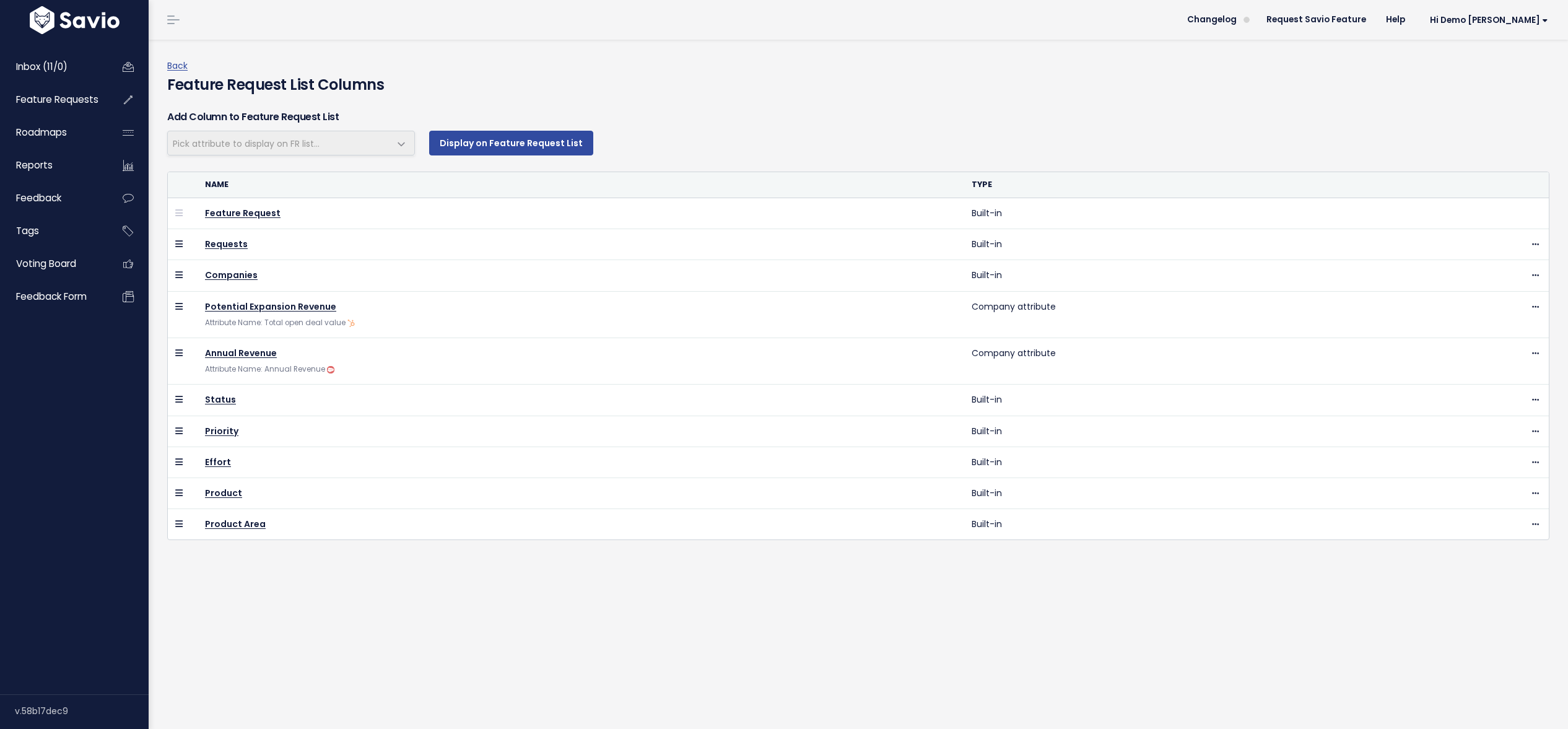
select select
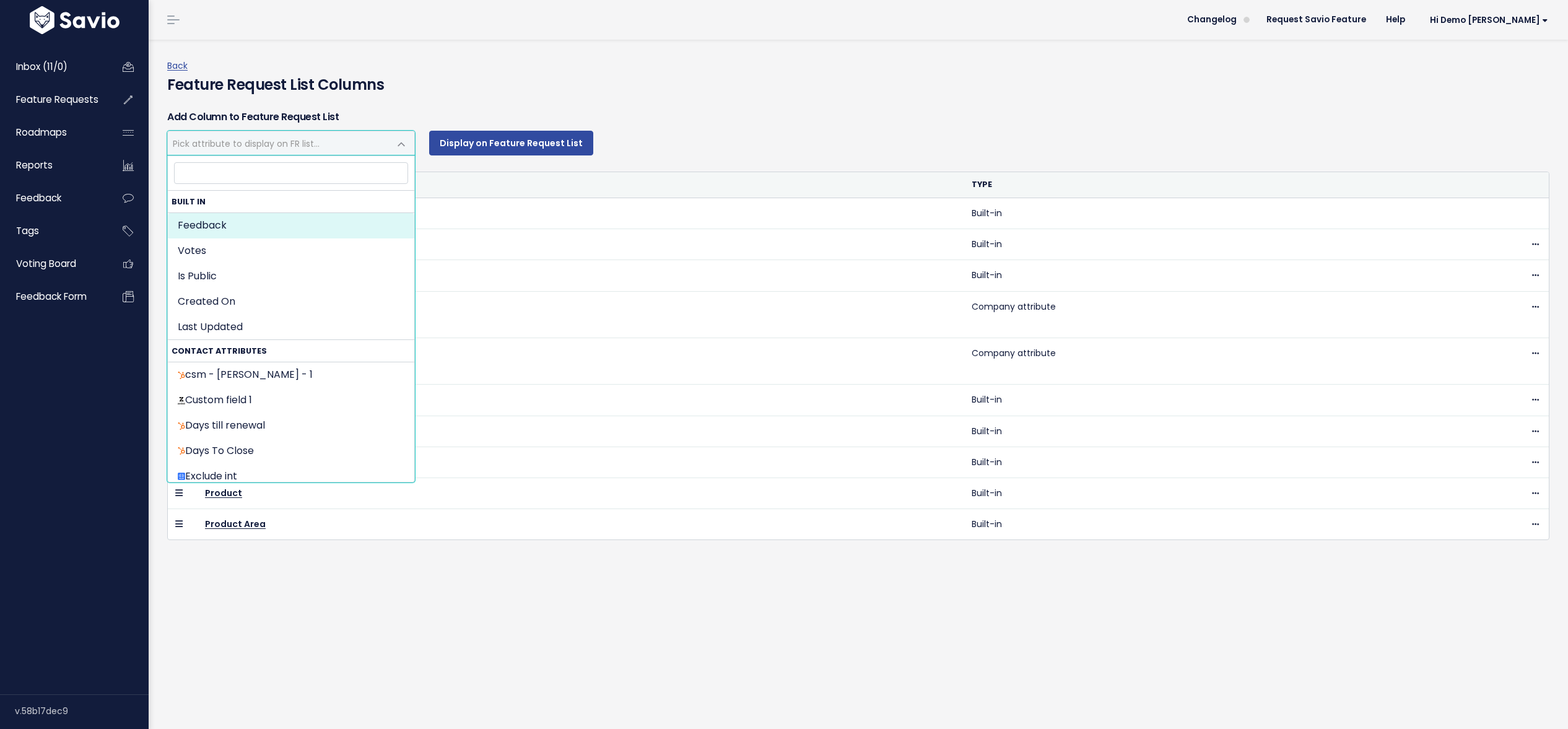
click at [251, 149] on span "Pick attribute to display on FR list..." at bounding box center [246, 143] width 147 height 12
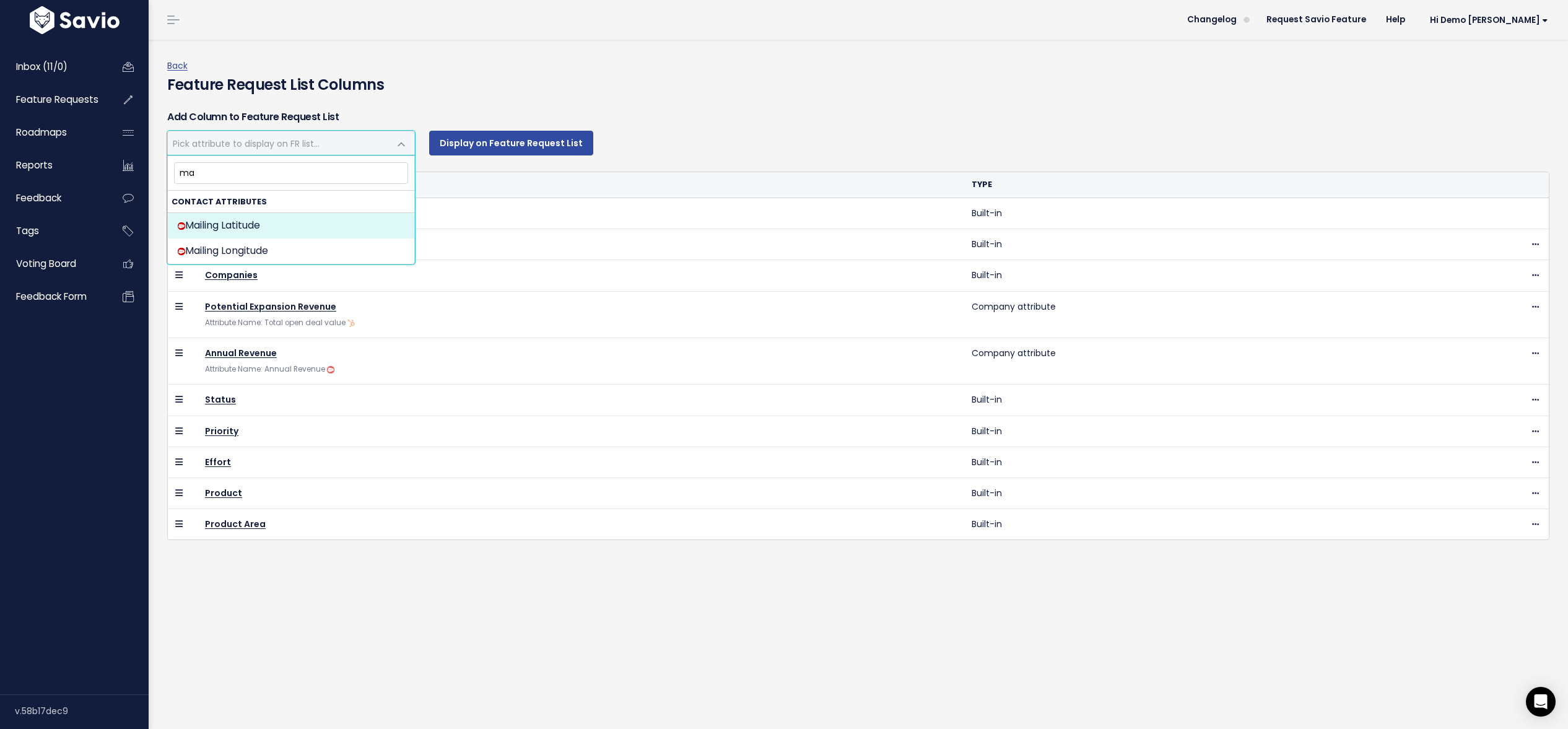
type input "max"
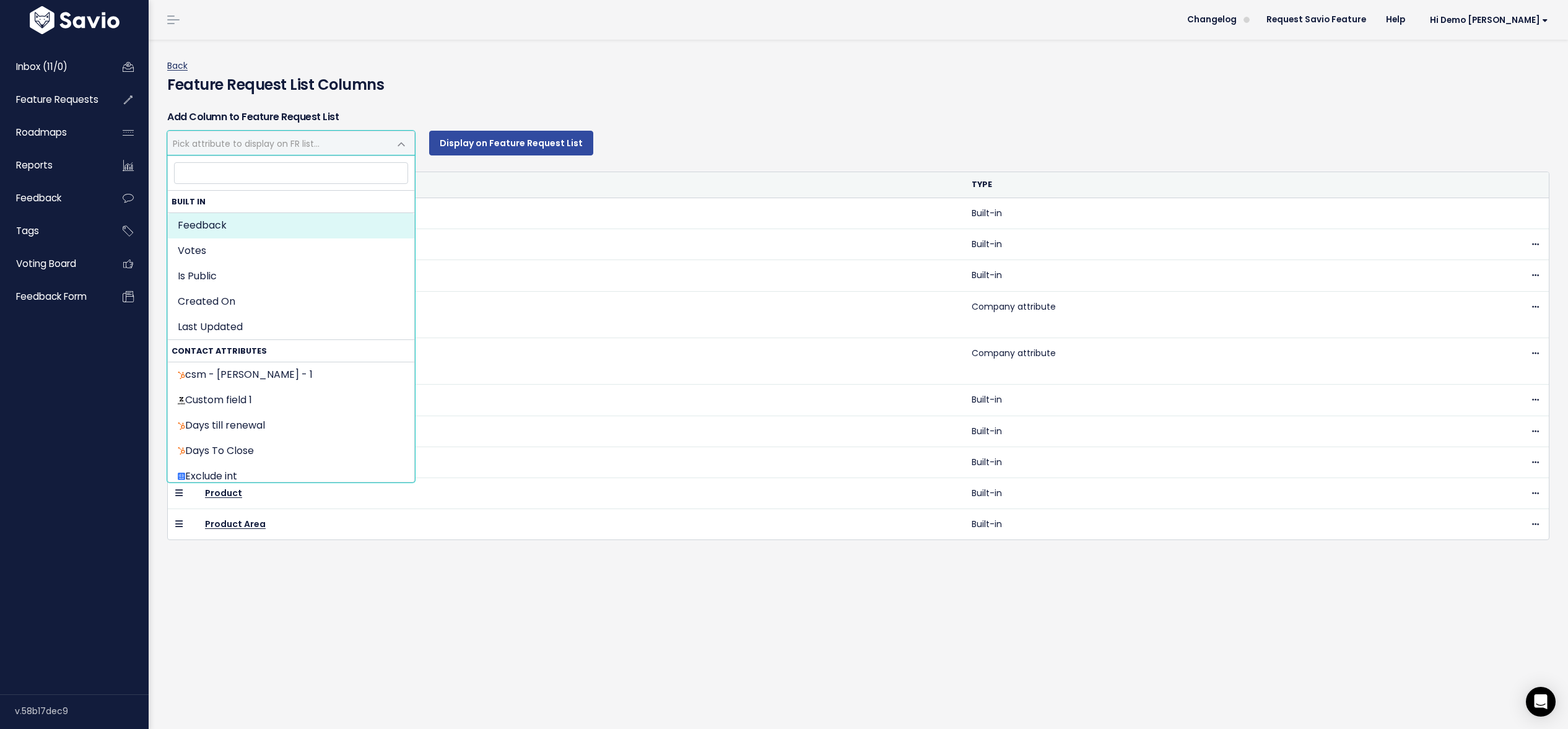
click at [178, 68] on link "Back" at bounding box center [177, 66] width 21 height 12
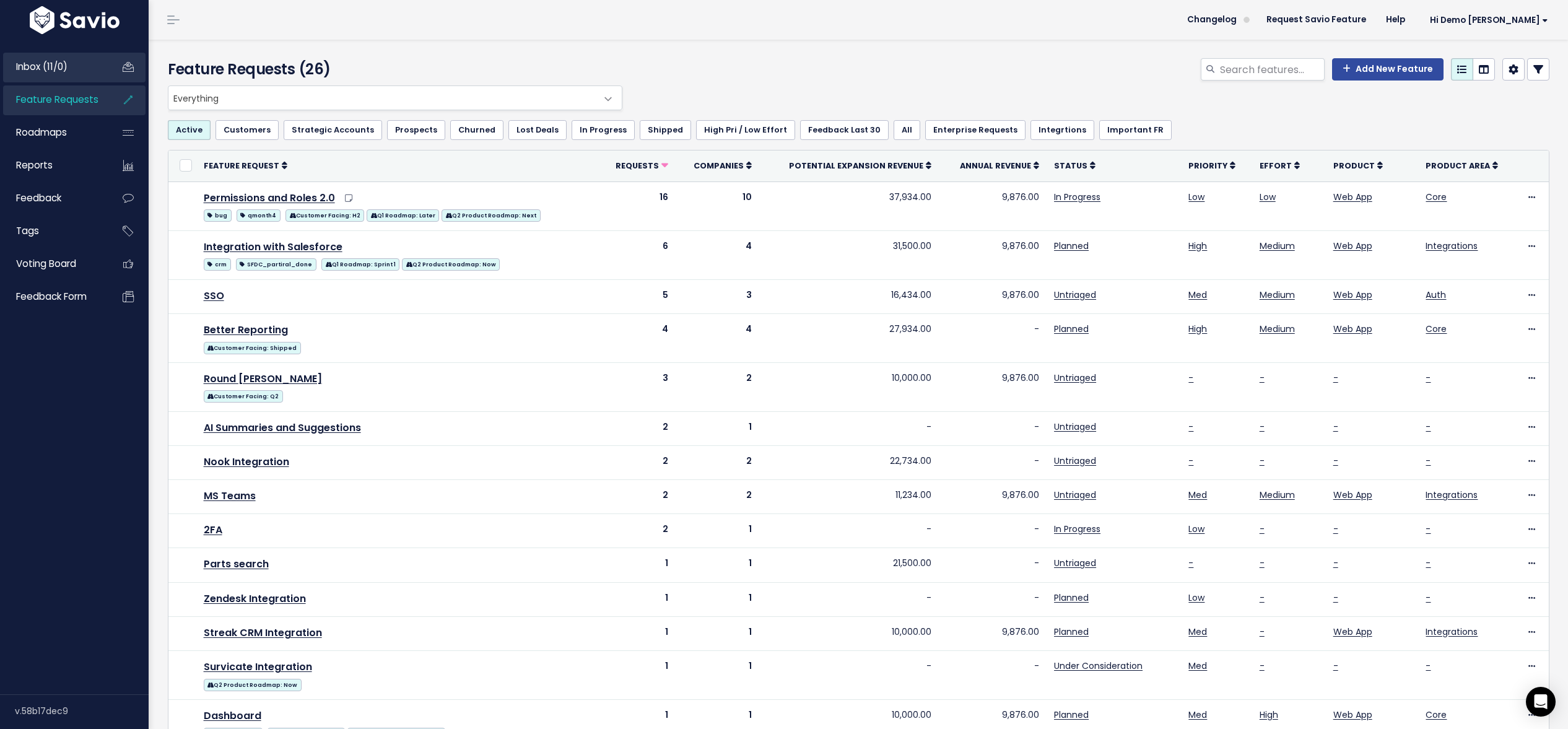
click at [56, 69] on span "Inbox (11/0)" at bounding box center [41, 66] width 51 height 13
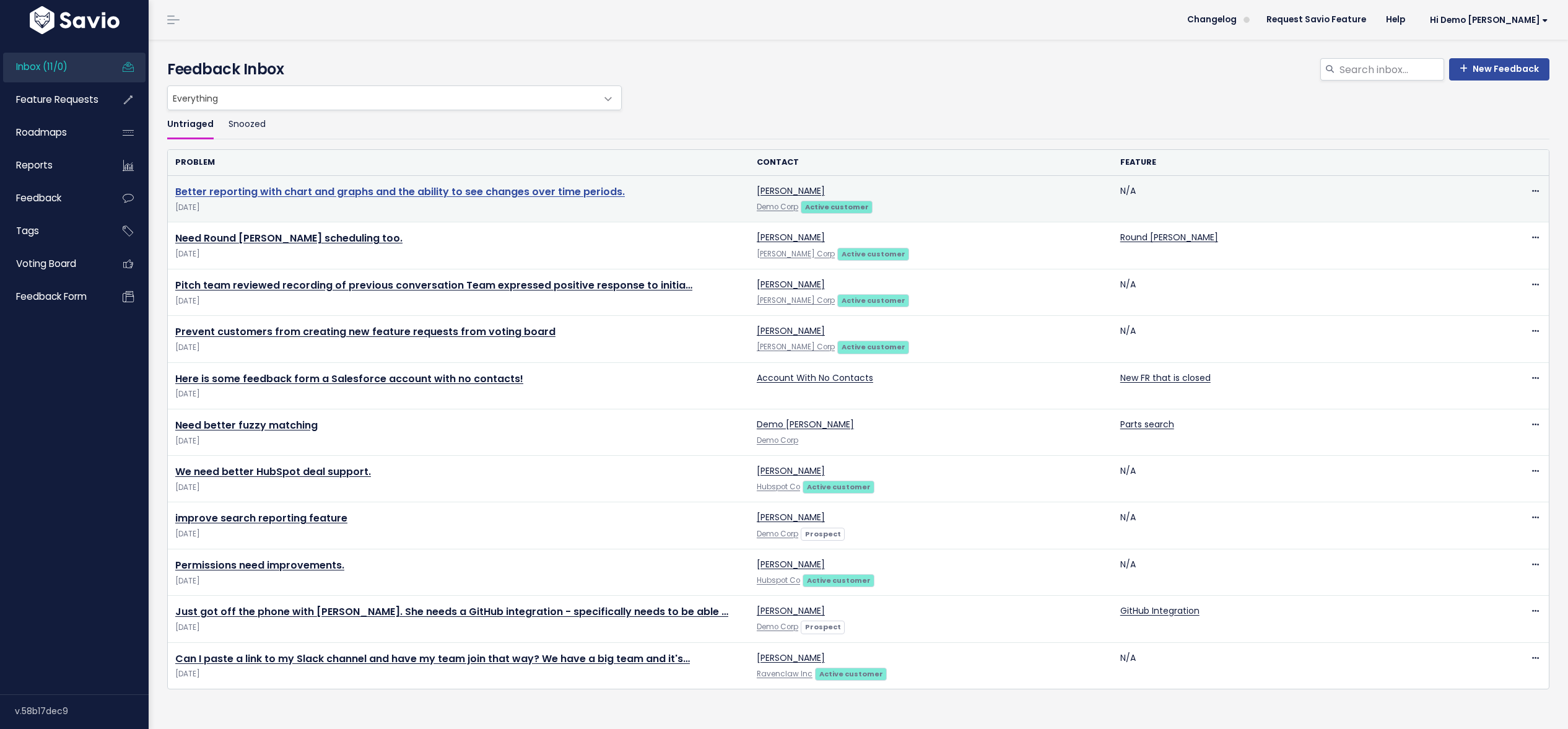
click at [398, 197] on link "Better reporting with chart and graphs and the ability to see changes over time…" at bounding box center [400, 191] width 450 height 14
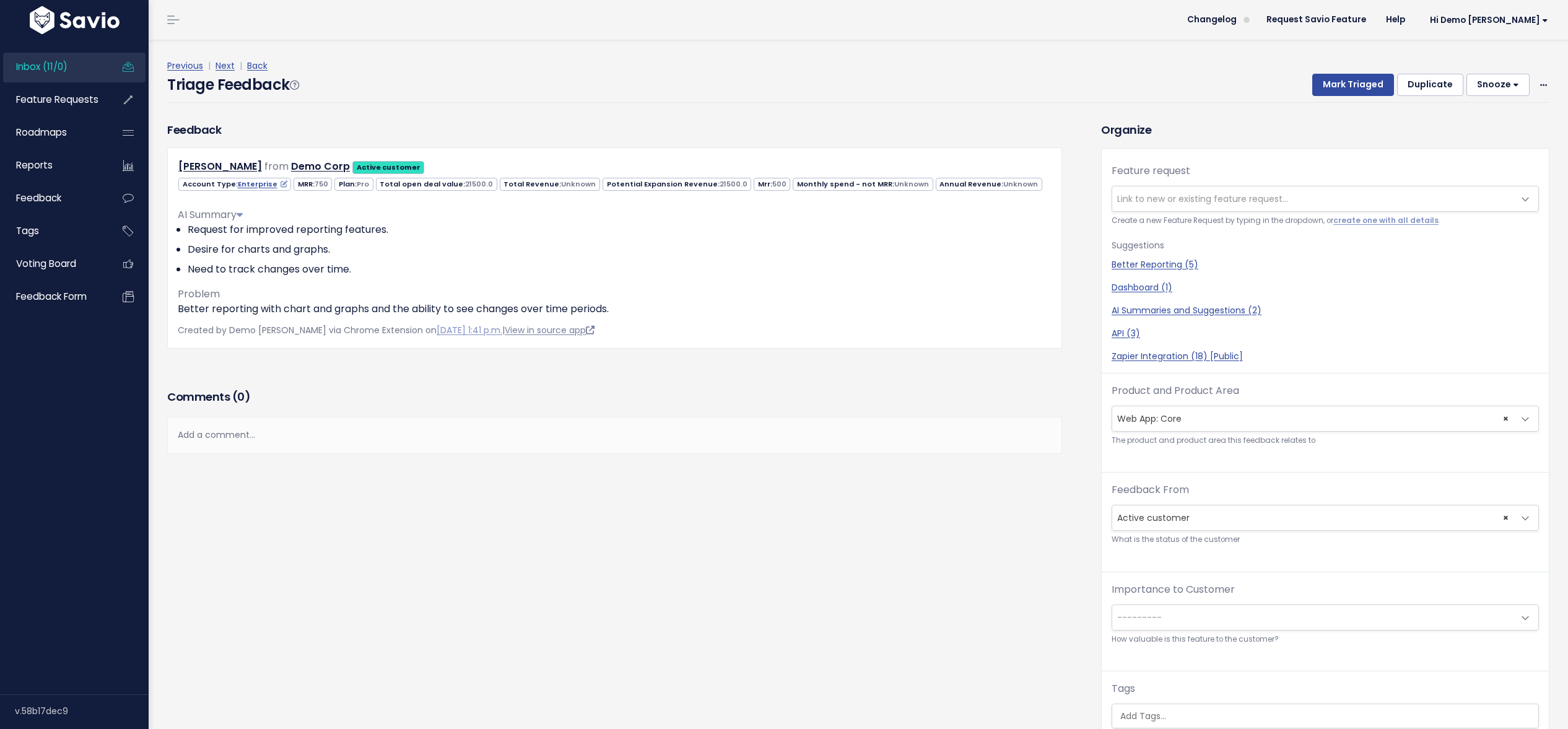
click at [562, 333] on link "View in source app" at bounding box center [549, 330] width 90 height 12
click at [26, 68] on span "Inbox (11/0)" at bounding box center [41, 66] width 51 height 13
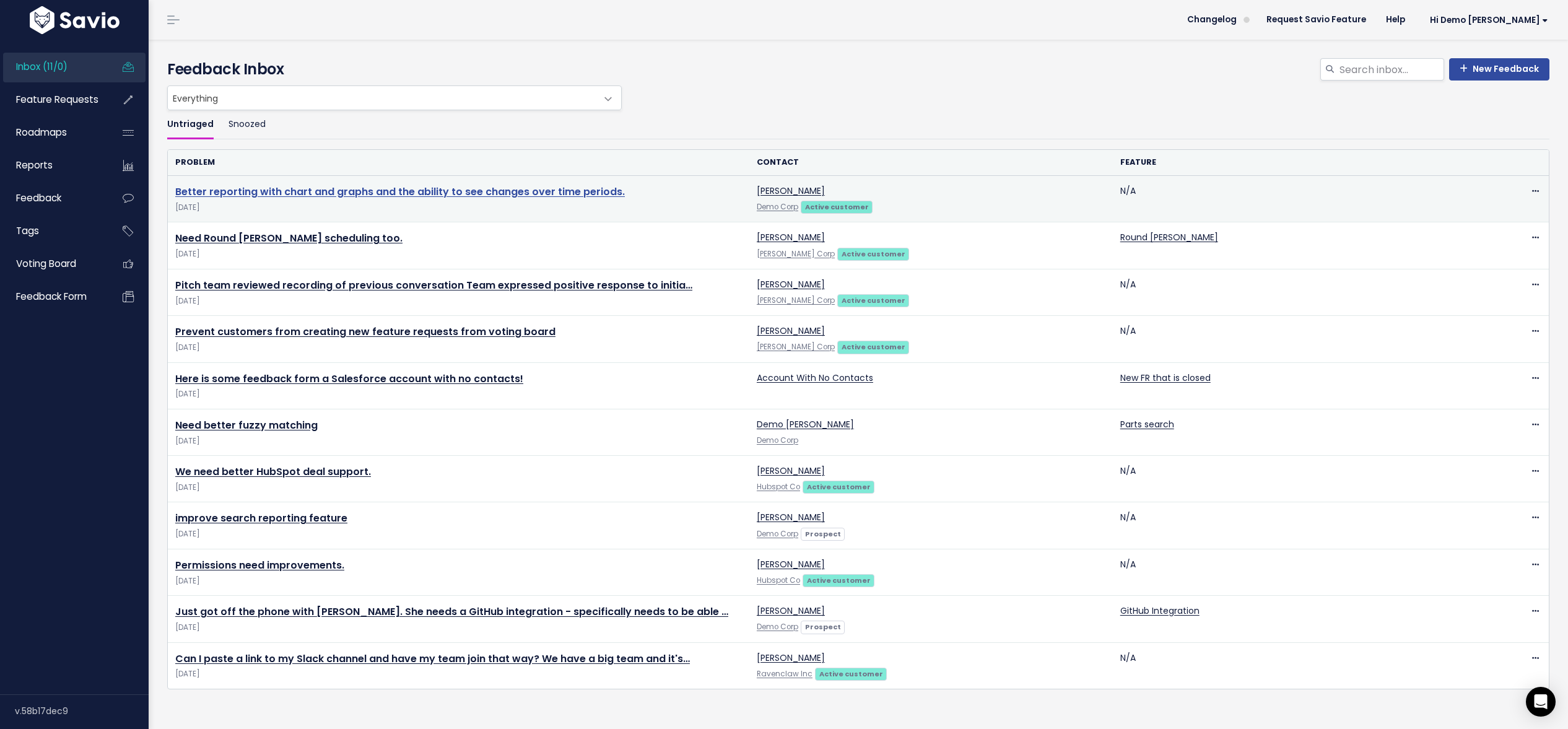
click at [430, 193] on link "Better reporting with chart and graphs and the ability to see changes over time…" at bounding box center [400, 191] width 450 height 14
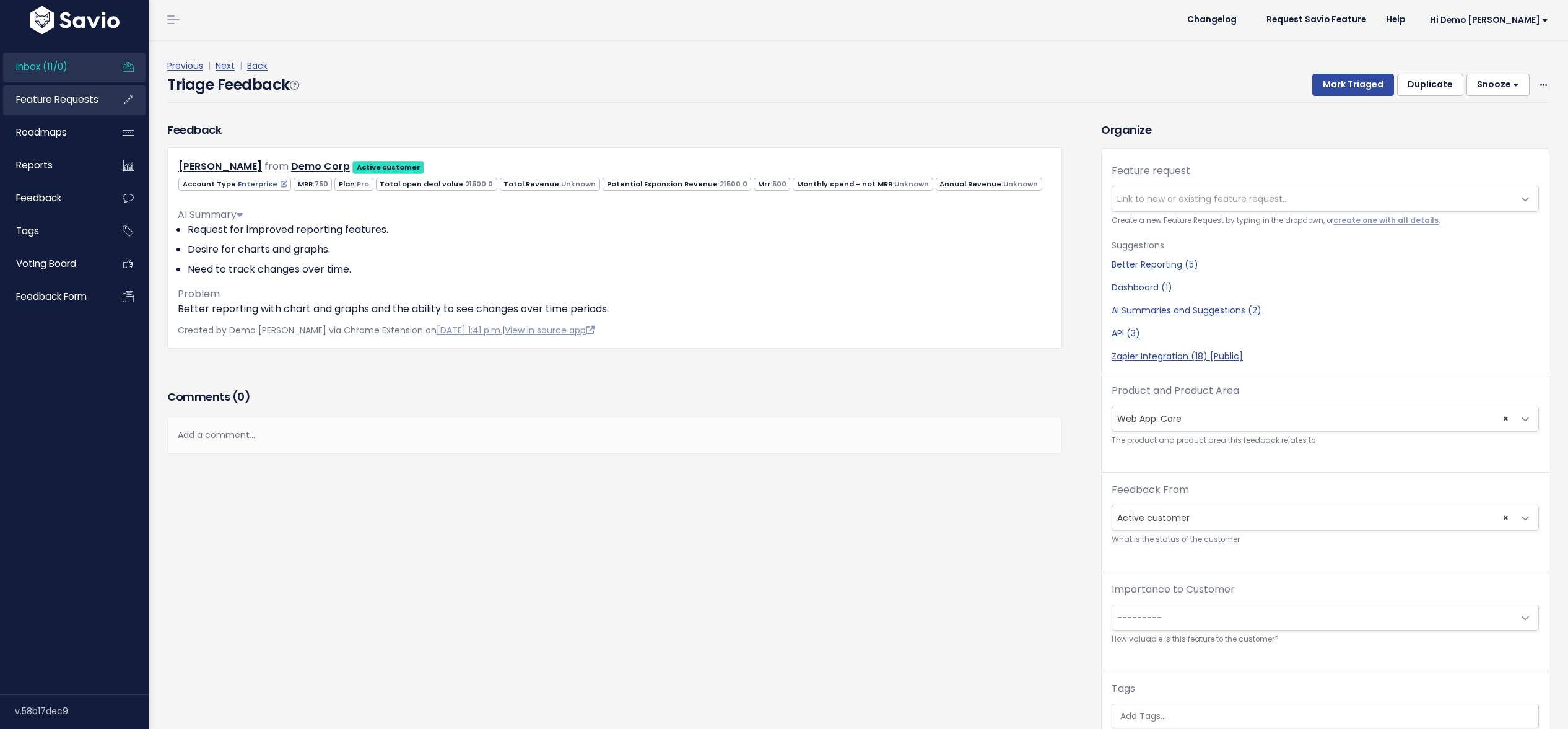
click at [50, 106] on span "Feature Requests" at bounding box center [57, 99] width 82 height 13
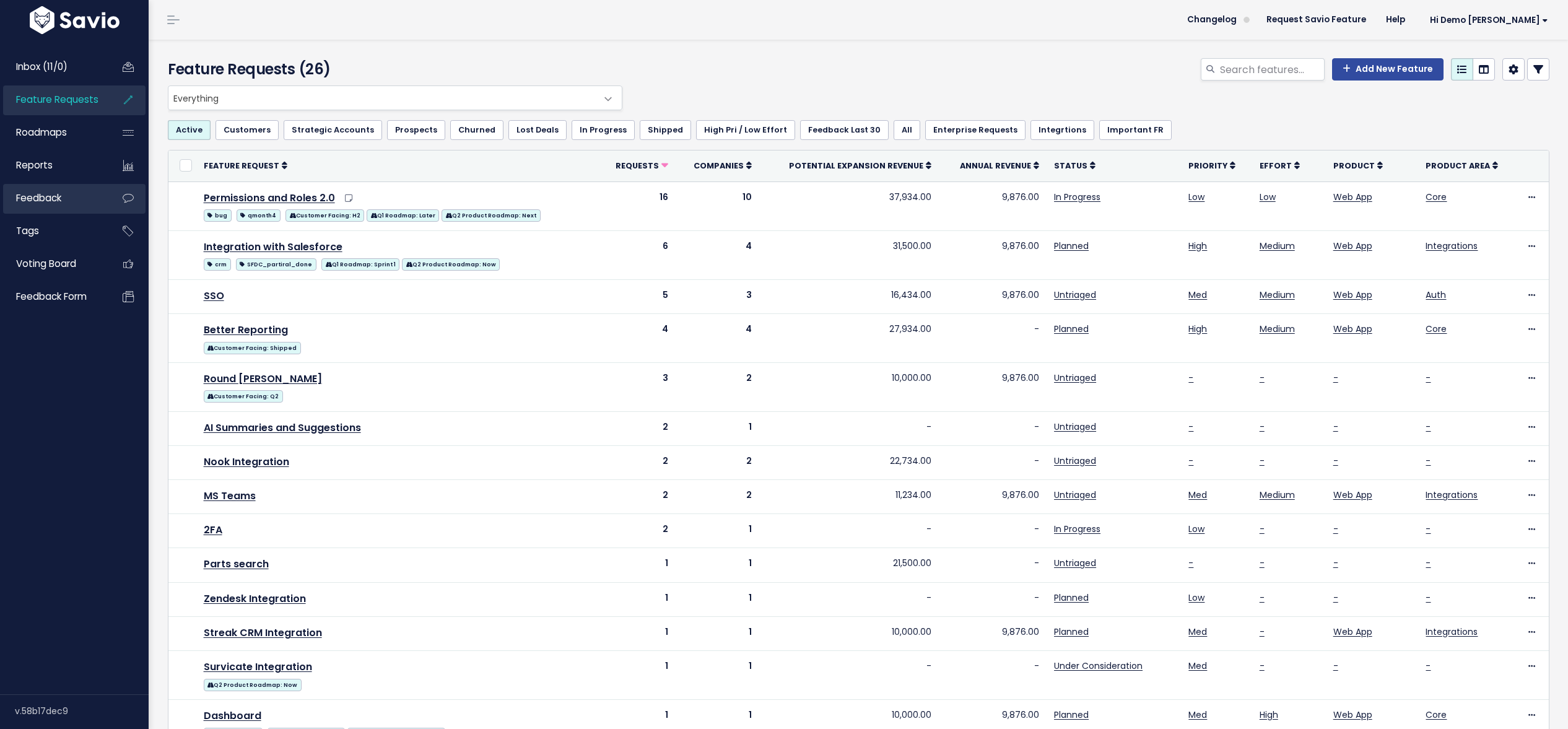
click at [28, 201] on span "Feedback" at bounding box center [38, 197] width 45 height 13
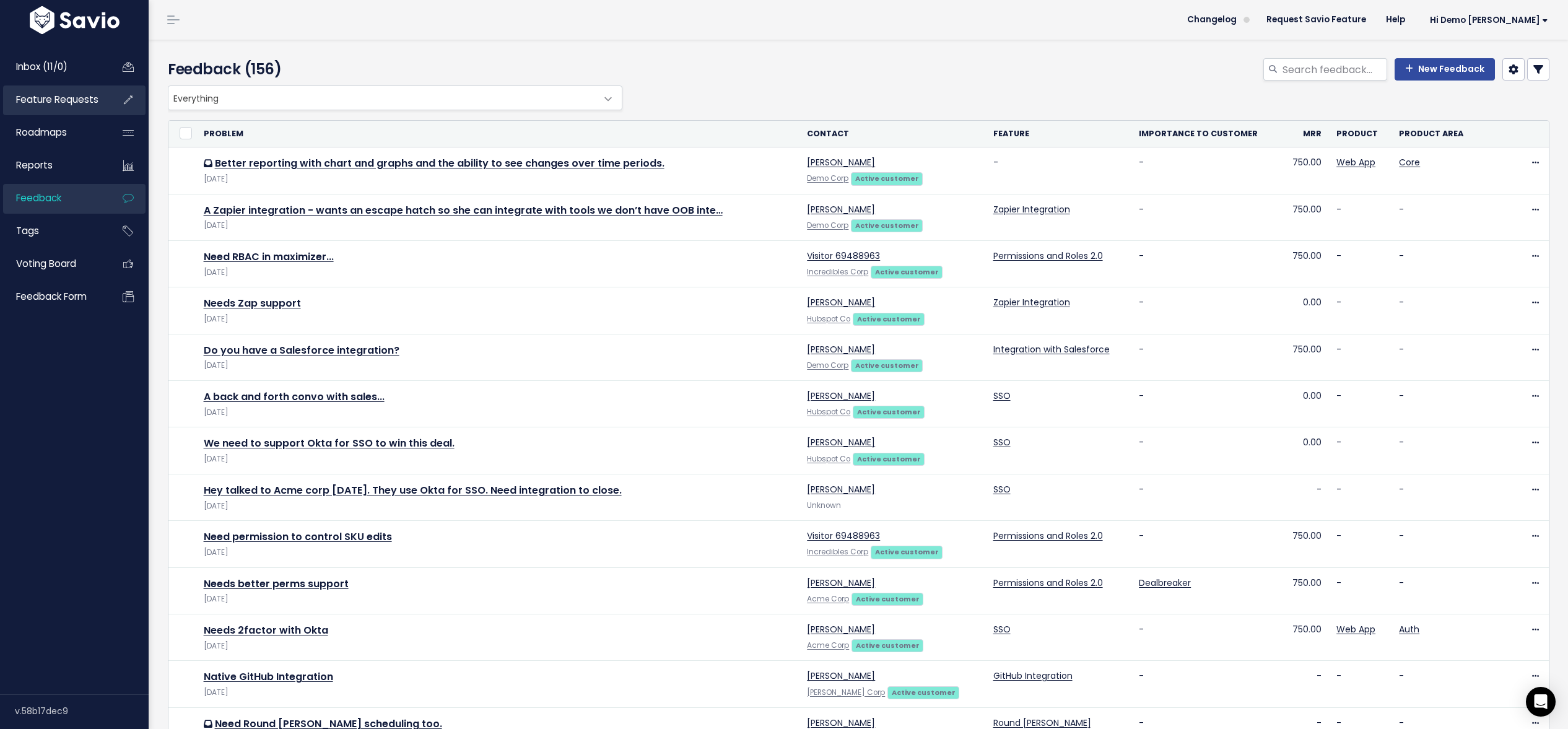
click at [45, 102] on span "Feature Requests" at bounding box center [57, 99] width 82 height 13
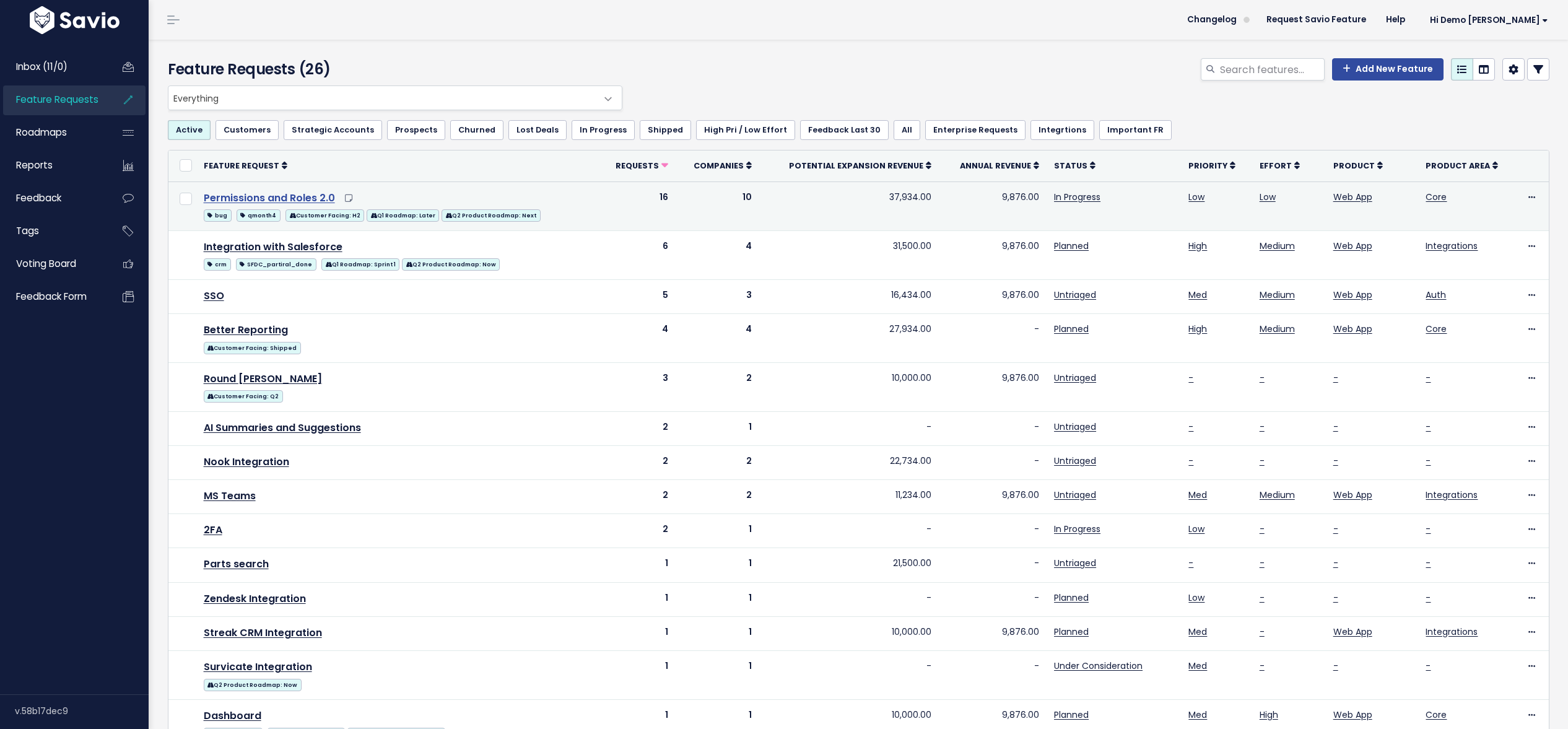
click at [297, 199] on link "Permissions and Roles 2.0" at bounding box center [269, 197] width 131 height 14
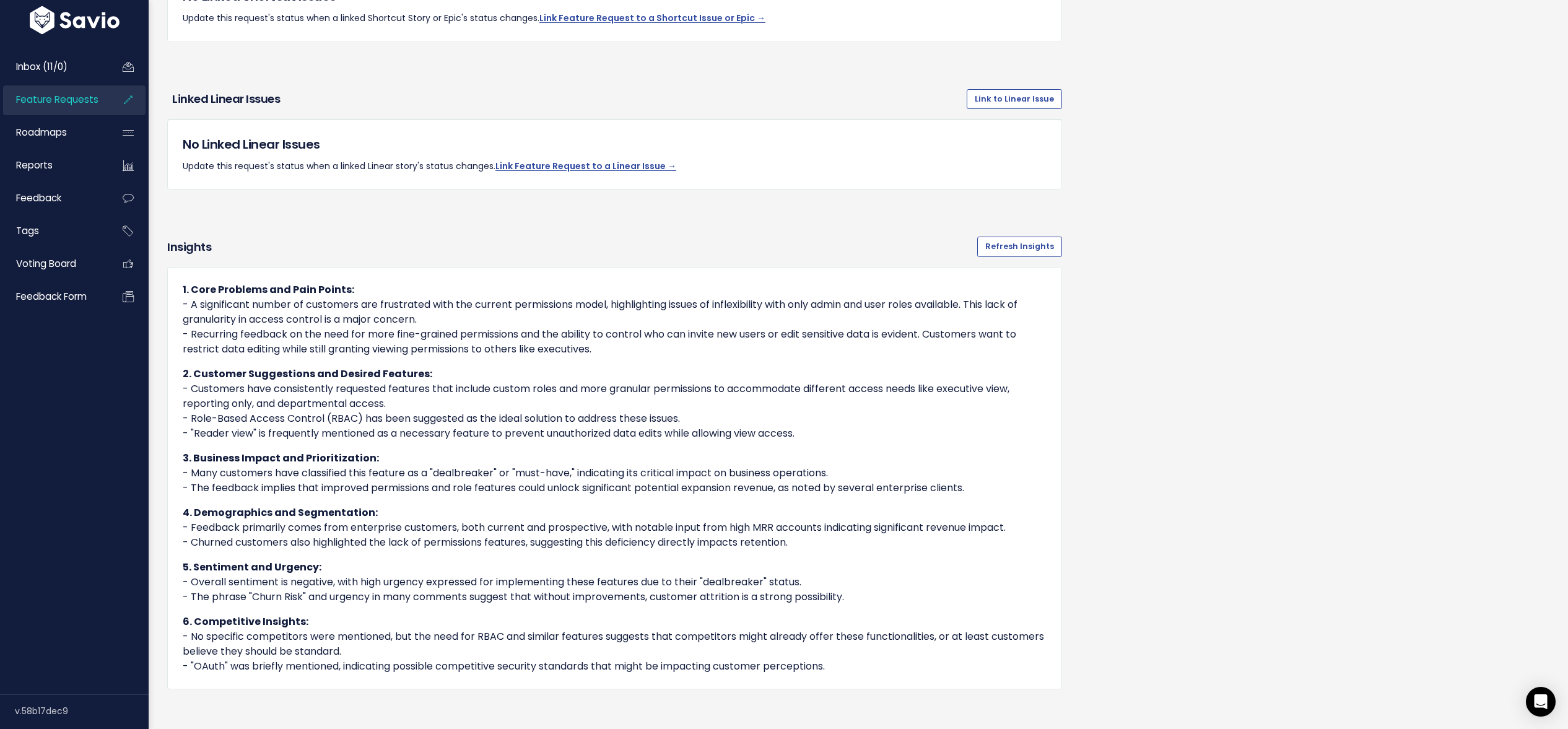
scroll to position [1057, 0]
click at [30, 133] on span "Roadmaps" at bounding box center [41, 132] width 51 height 13
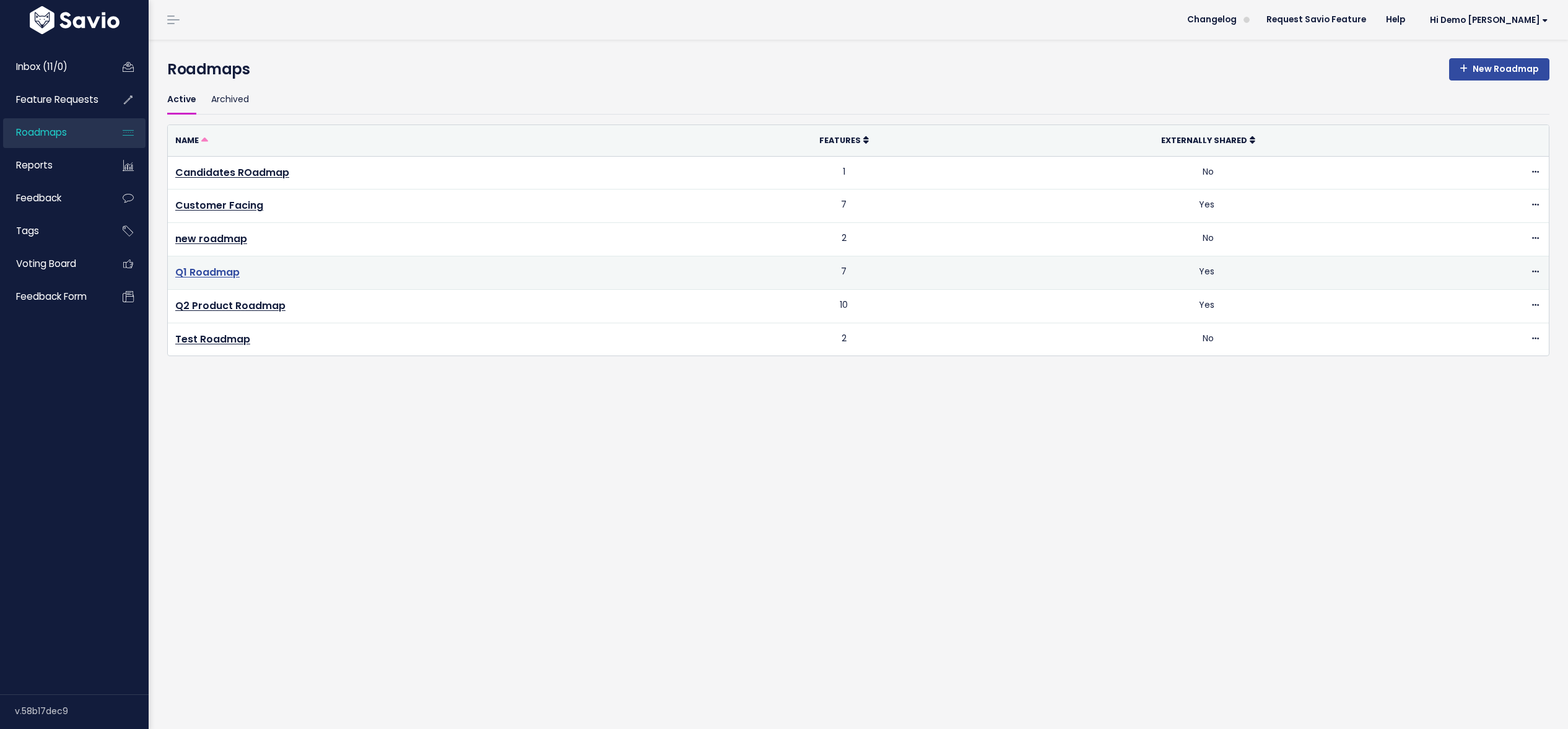
click at [222, 273] on link "Q1 Roadmap" at bounding box center [207, 272] width 65 height 14
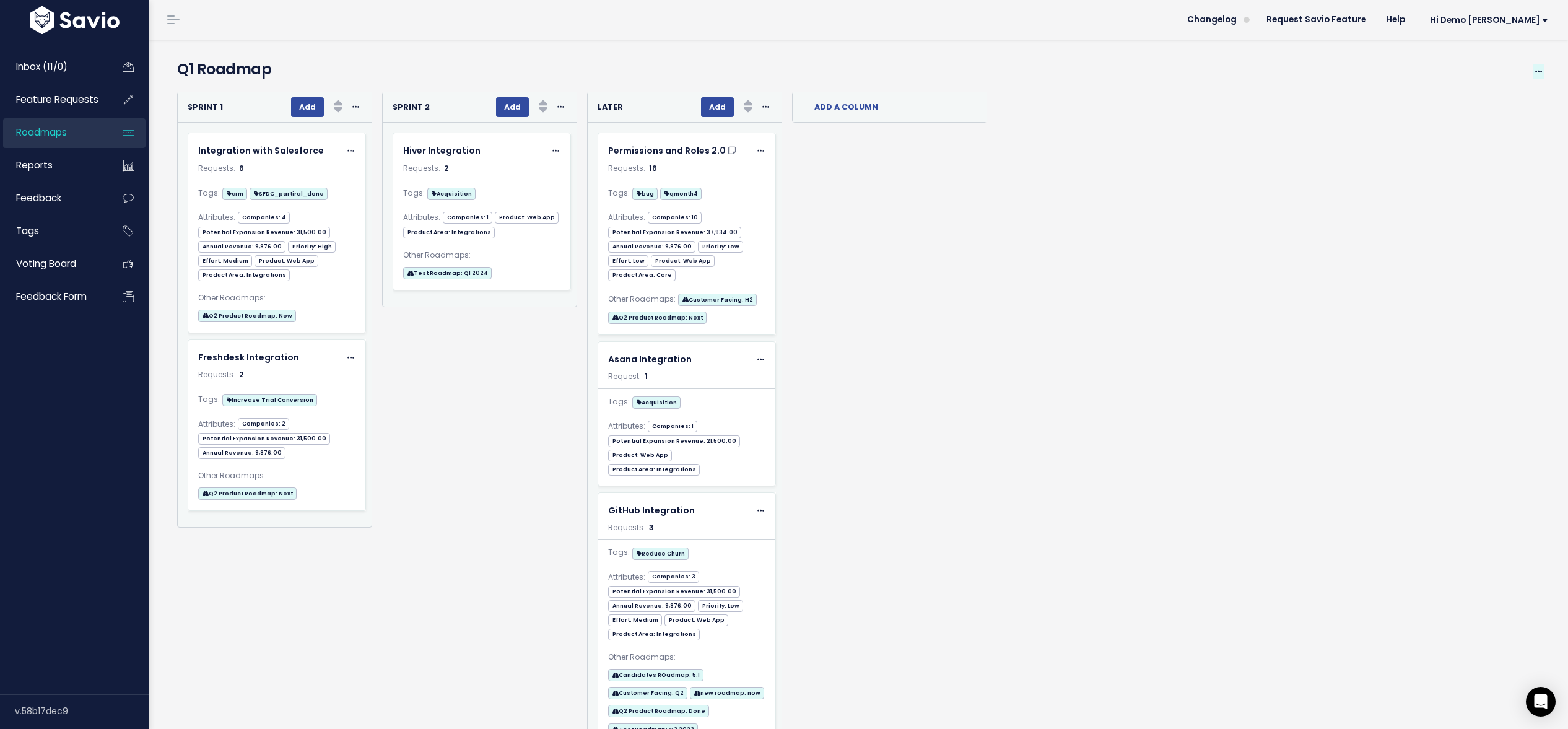
click at [1538, 71] on icon at bounding box center [1538, 72] width 7 height 8
click at [1461, 127] on link "View Read-Only Roadmap" at bounding box center [1470, 130] width 152 height 24
click at [39, 167] on span "Reports" at bounding box center [34, 165] width 37 height 13
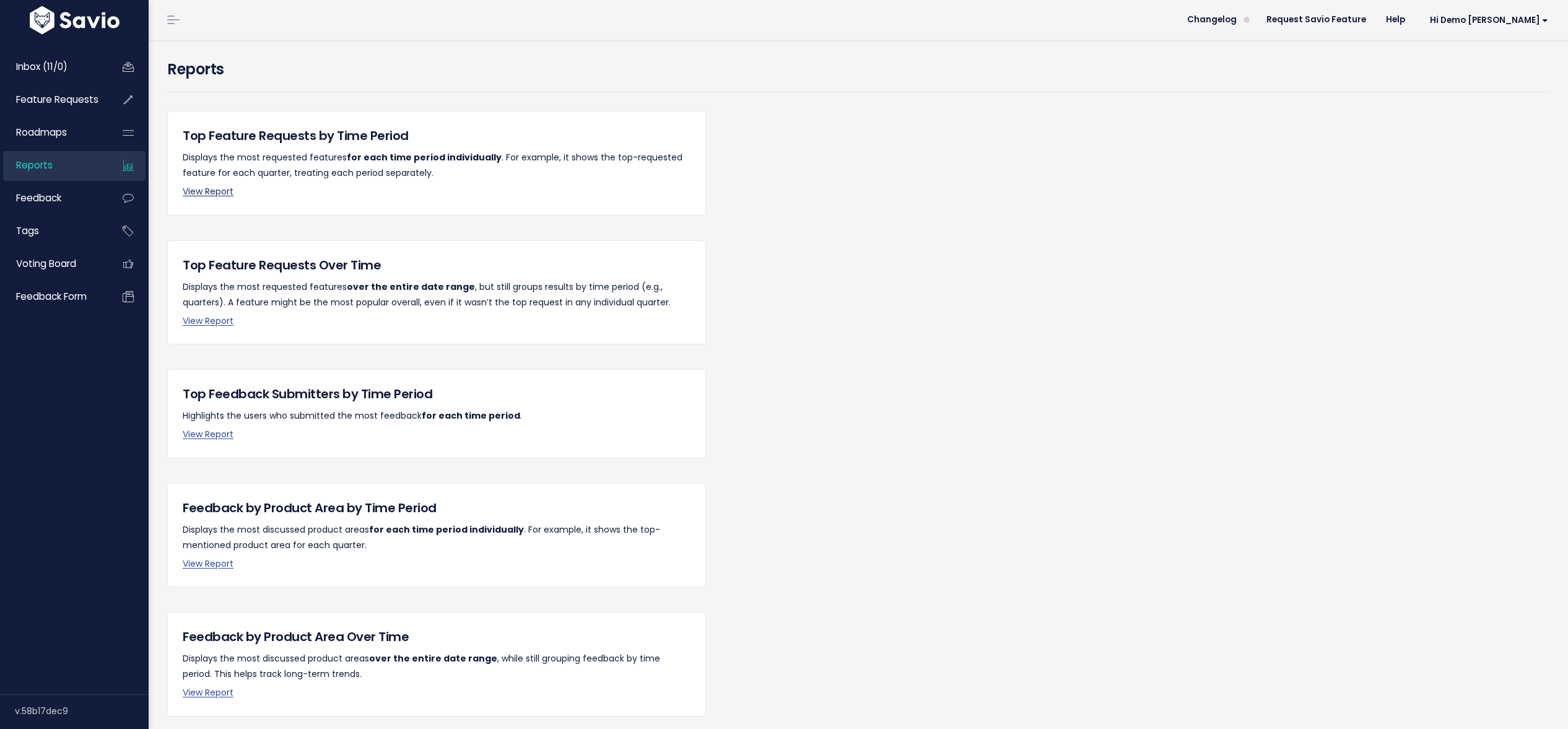
click at [209, 194] on link "View Report" at bounding box center [208, 191] width 51 height 12
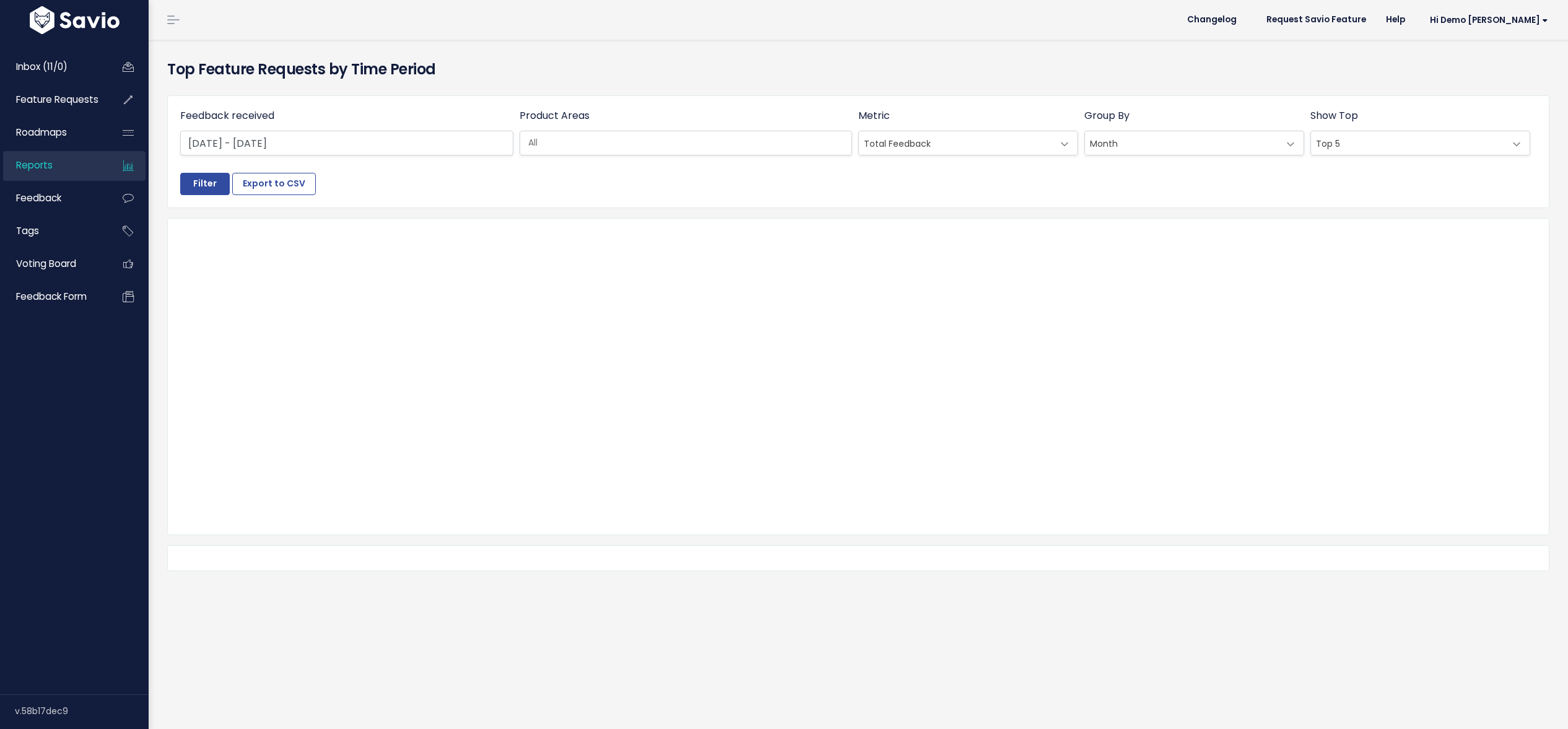
select select
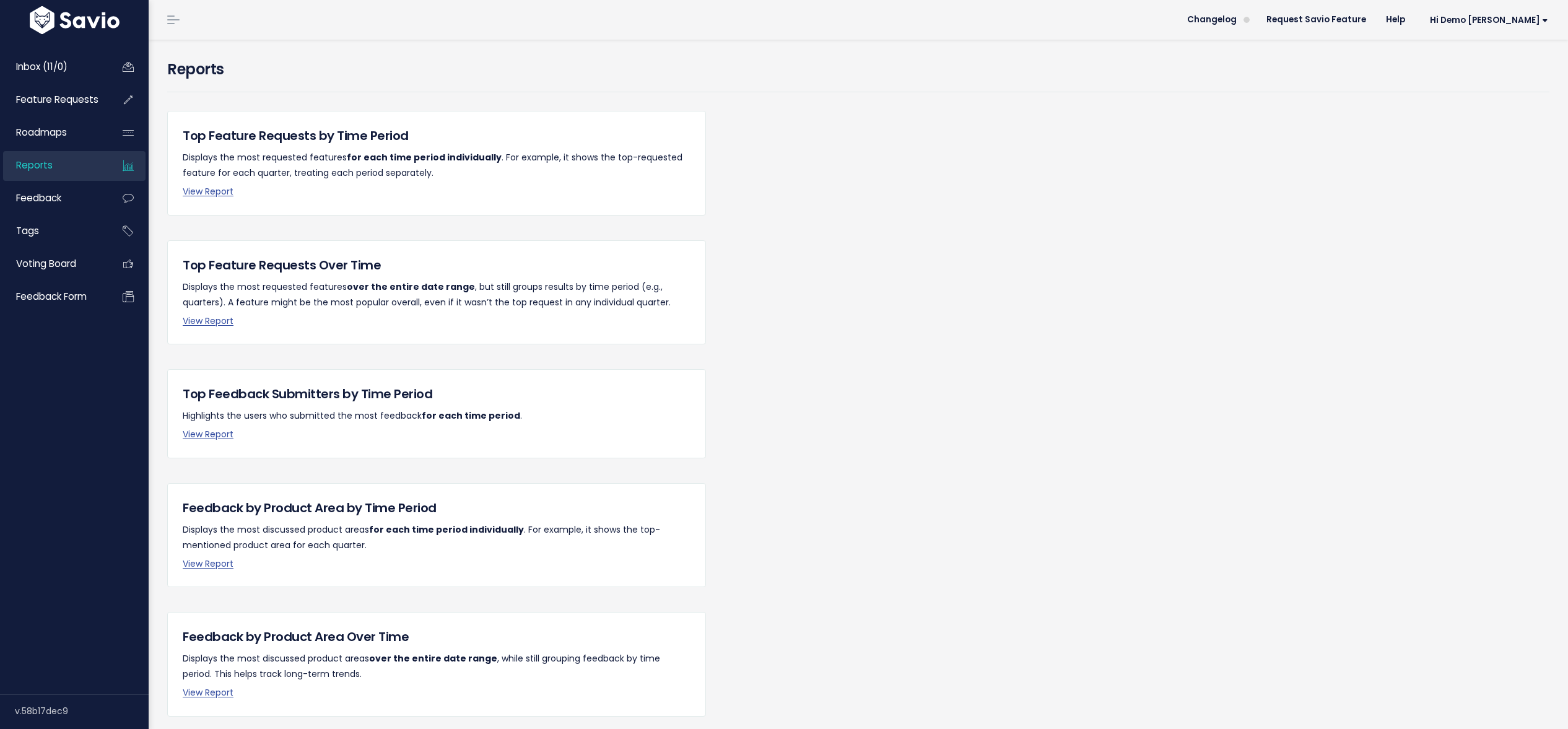
scroll to position [50, 0]
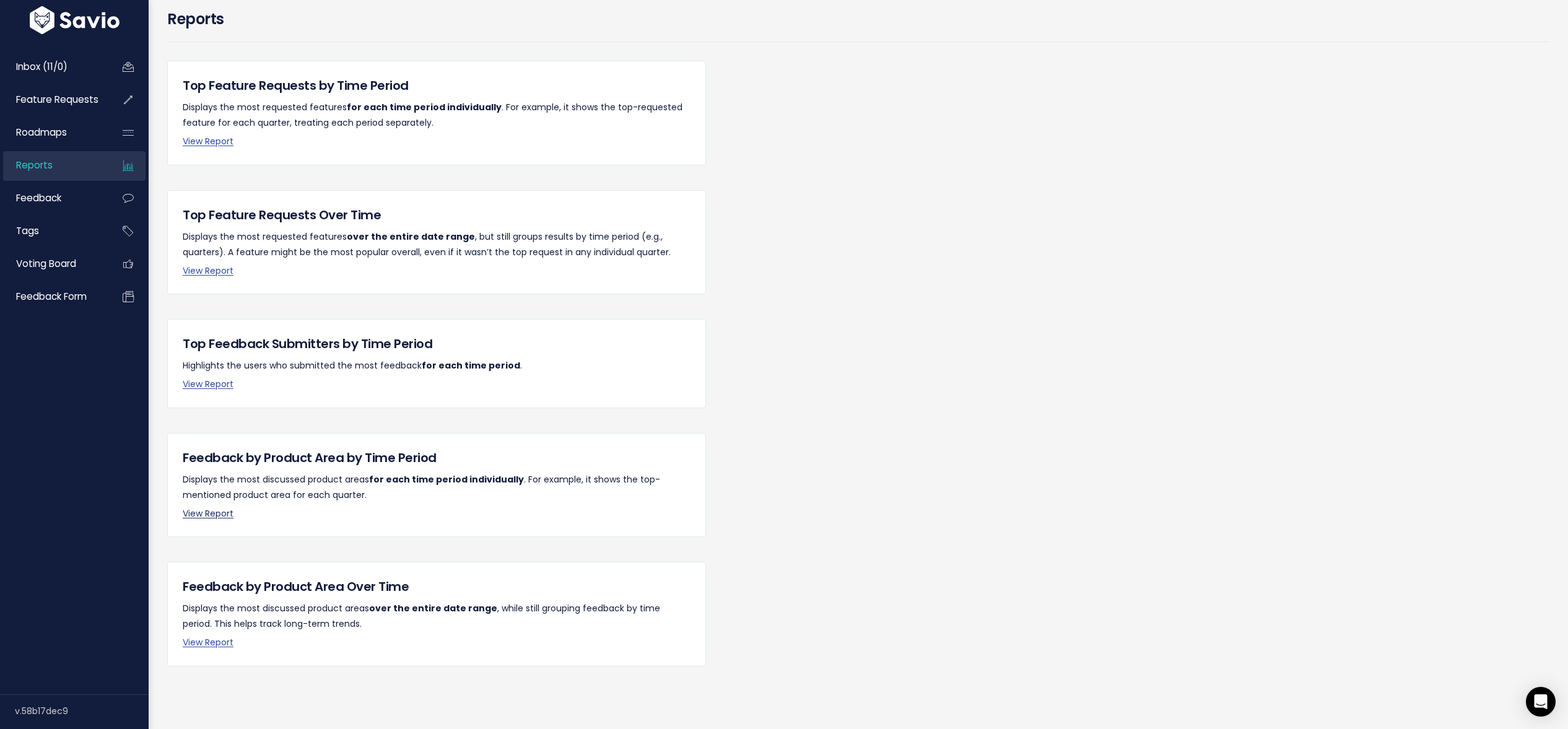
click at [207, 513] on link "View Report" at bounding box center [208, 513] width 51 height 12
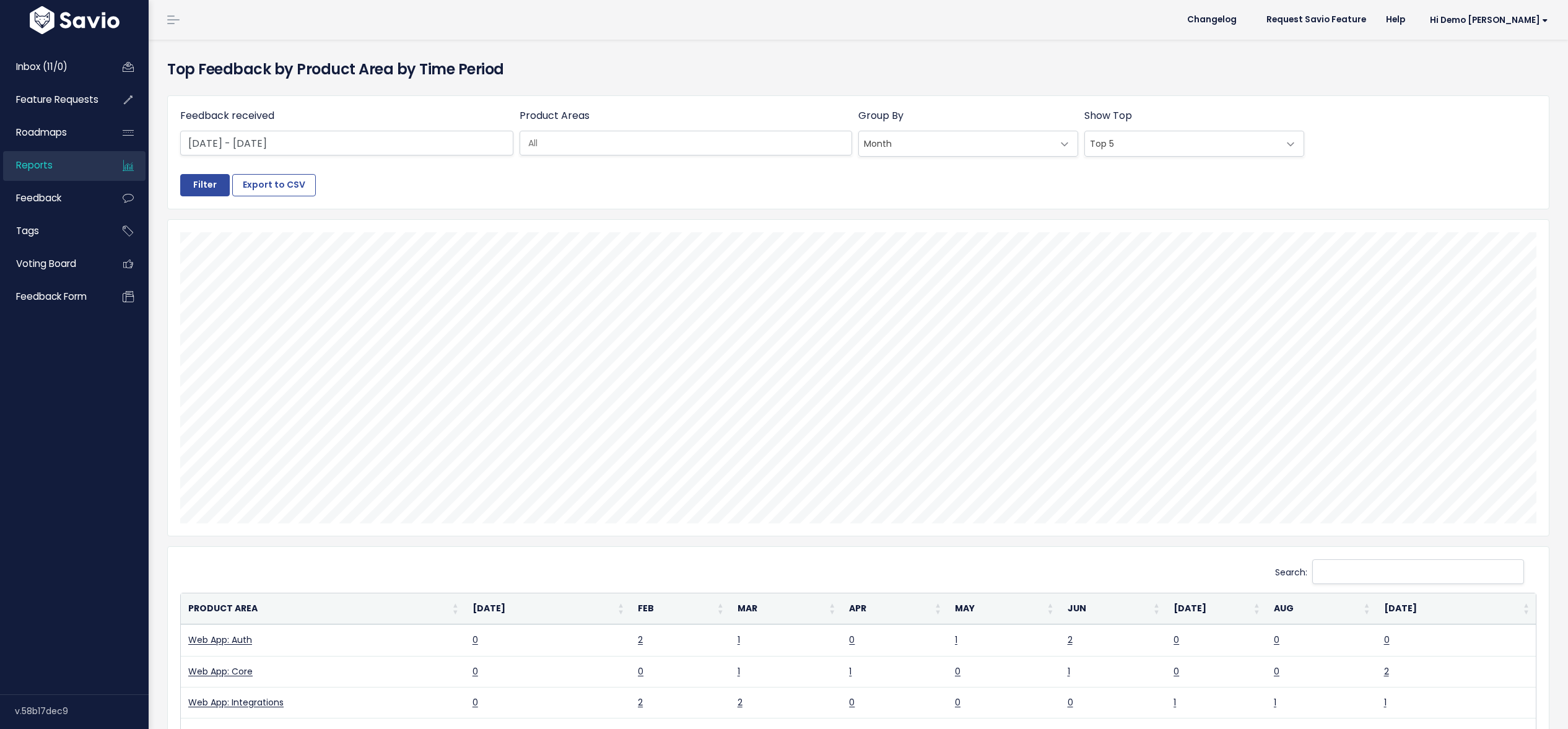
select select
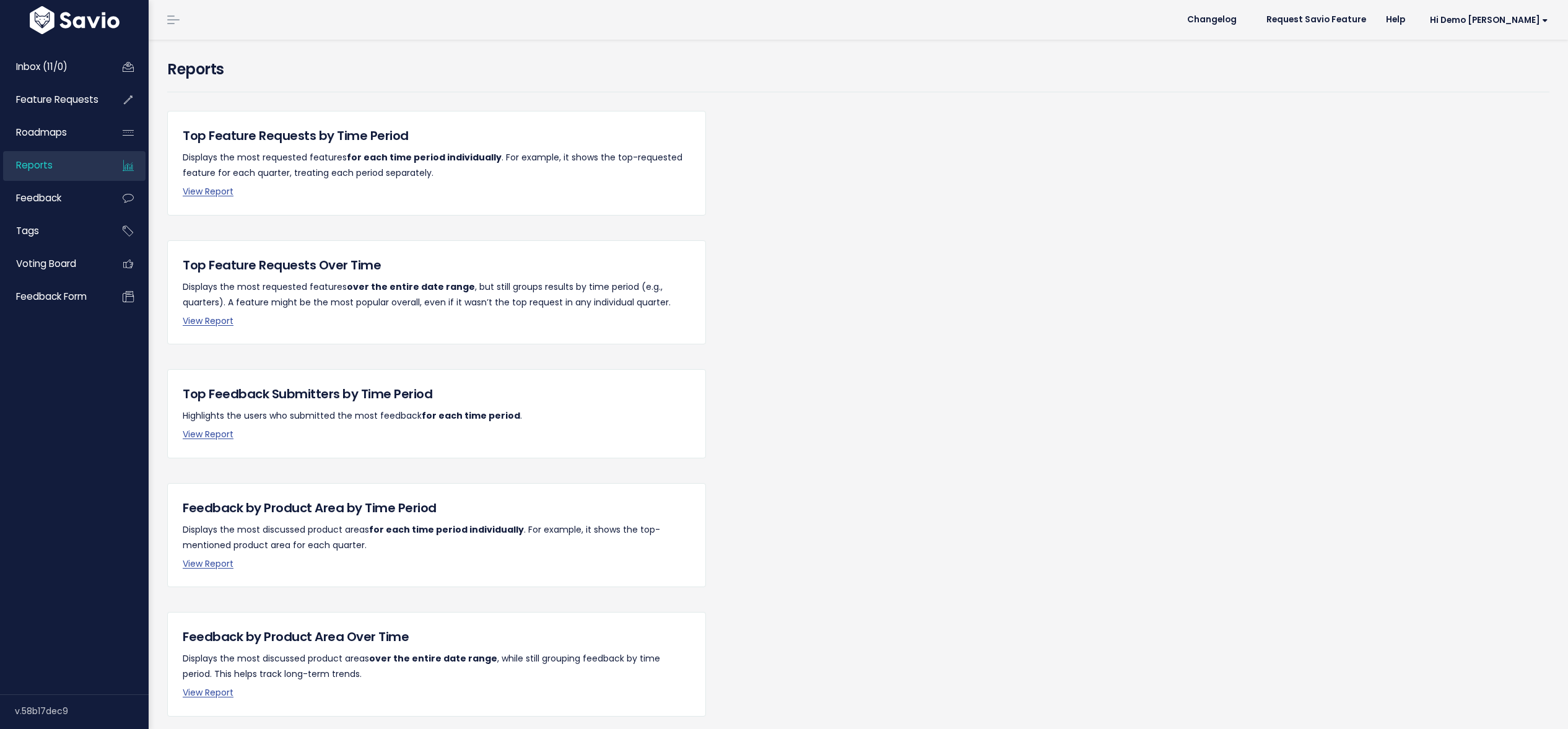
scroll to position [50, 0]
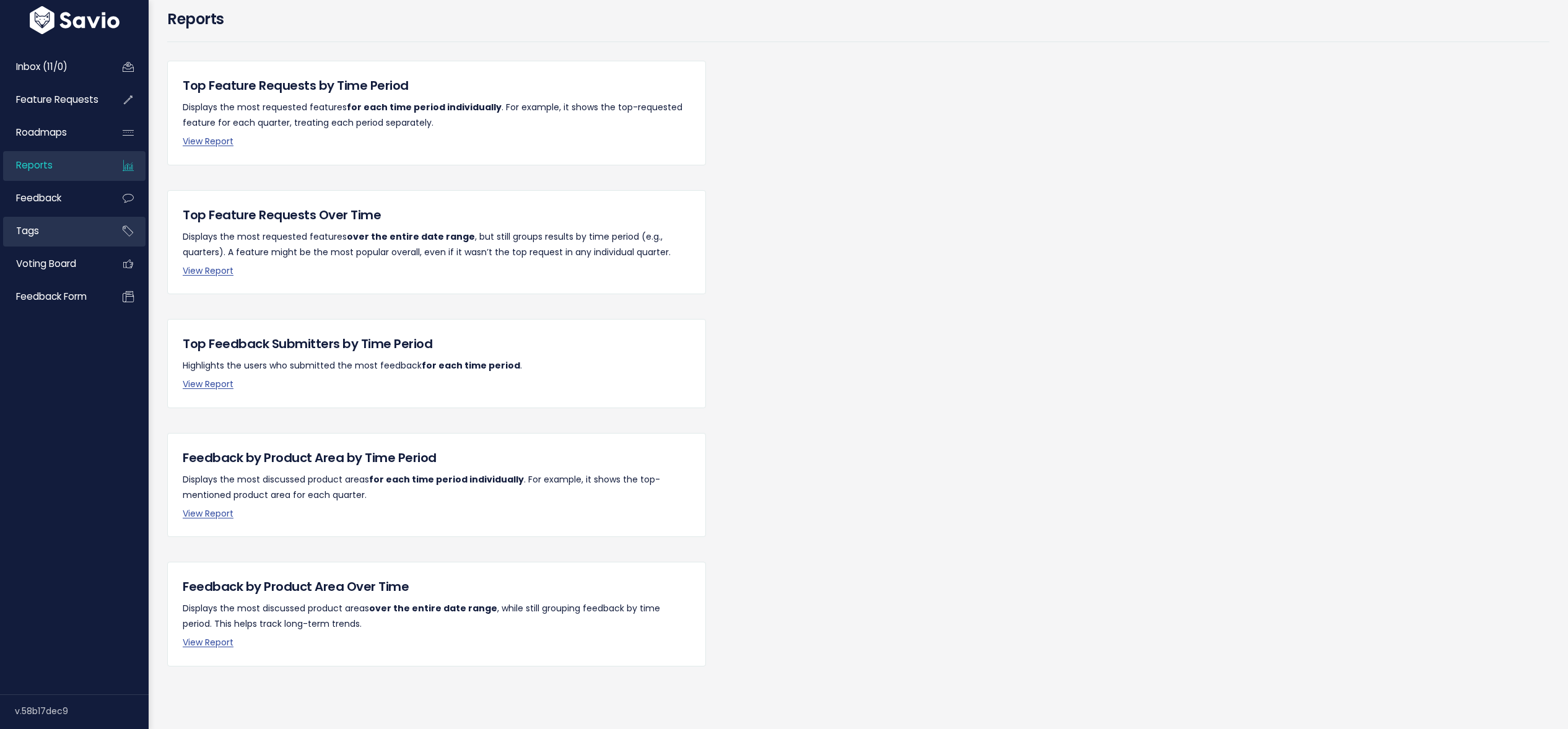
click at [37, 230] on span "Tags" at bounding box center [27, 230] width 23 height 13
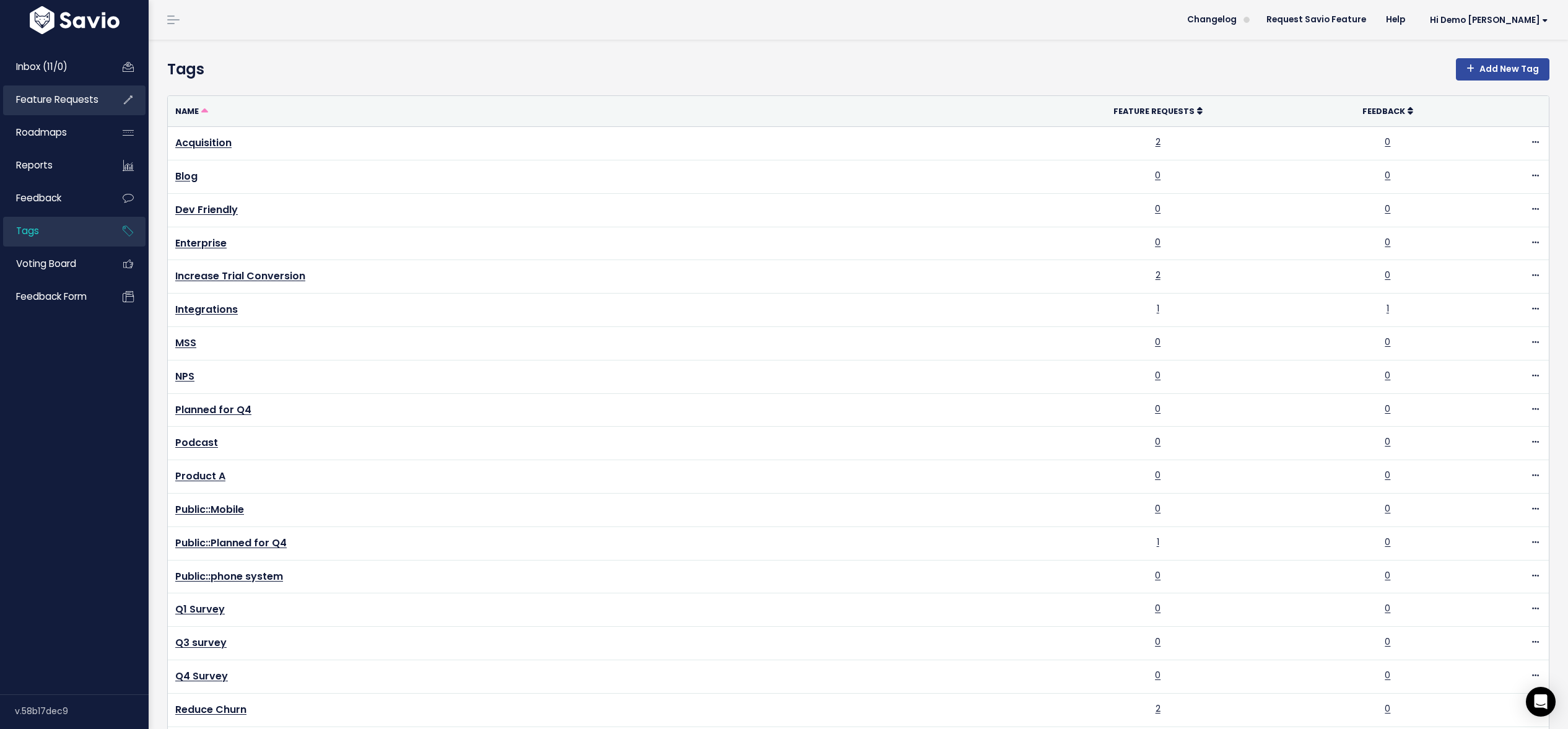
click at [68, 98] on span "Feature Requests" at bounding box center [57, 99] width 82 height 13
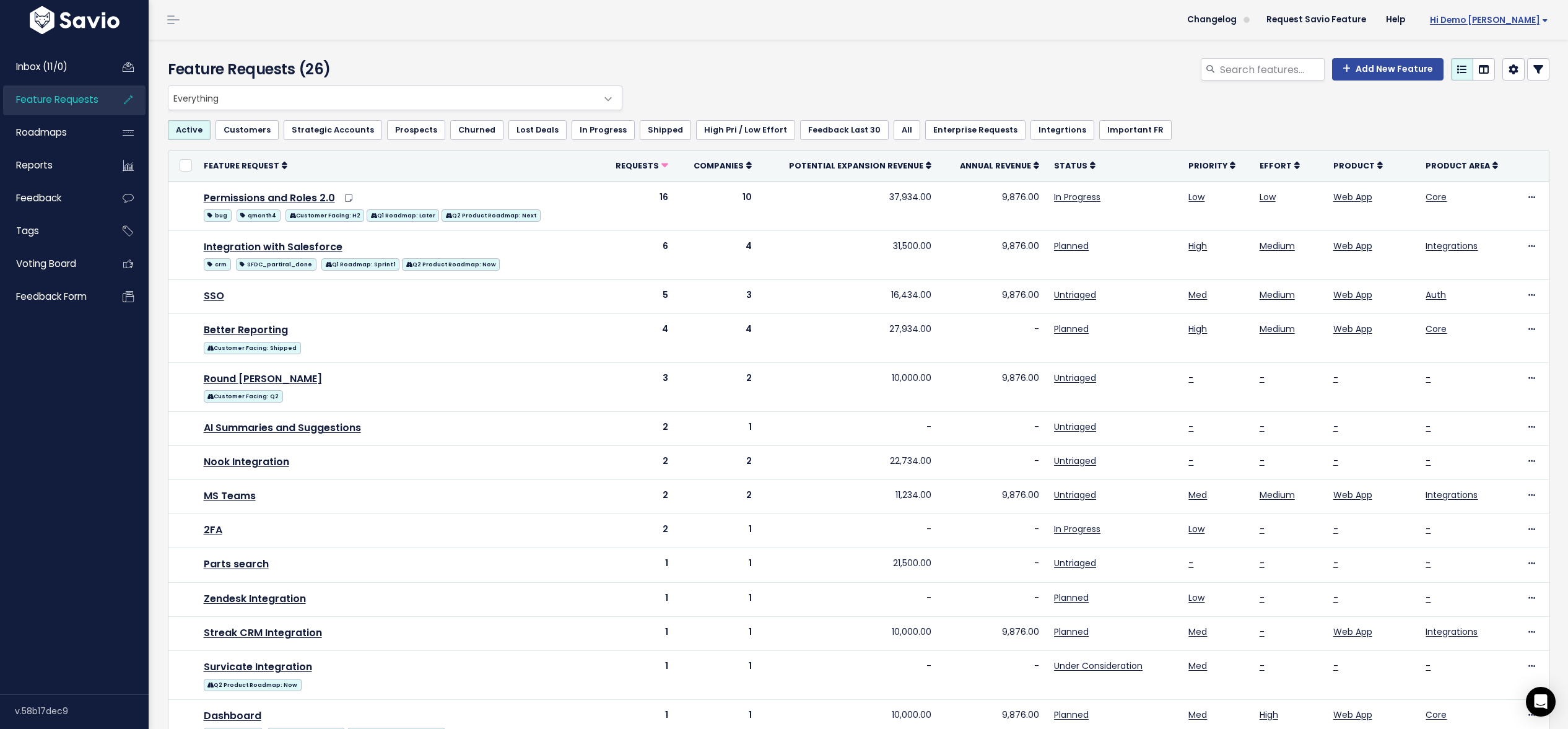
click at [1511, 24] on span "Hi Demo [PERSON_NAME]" at bounding box center [1489, 20] width 118 height 9
click at [1493, 107] on link "Integrations" at bounding box center [1507, 104] width 91 height 24
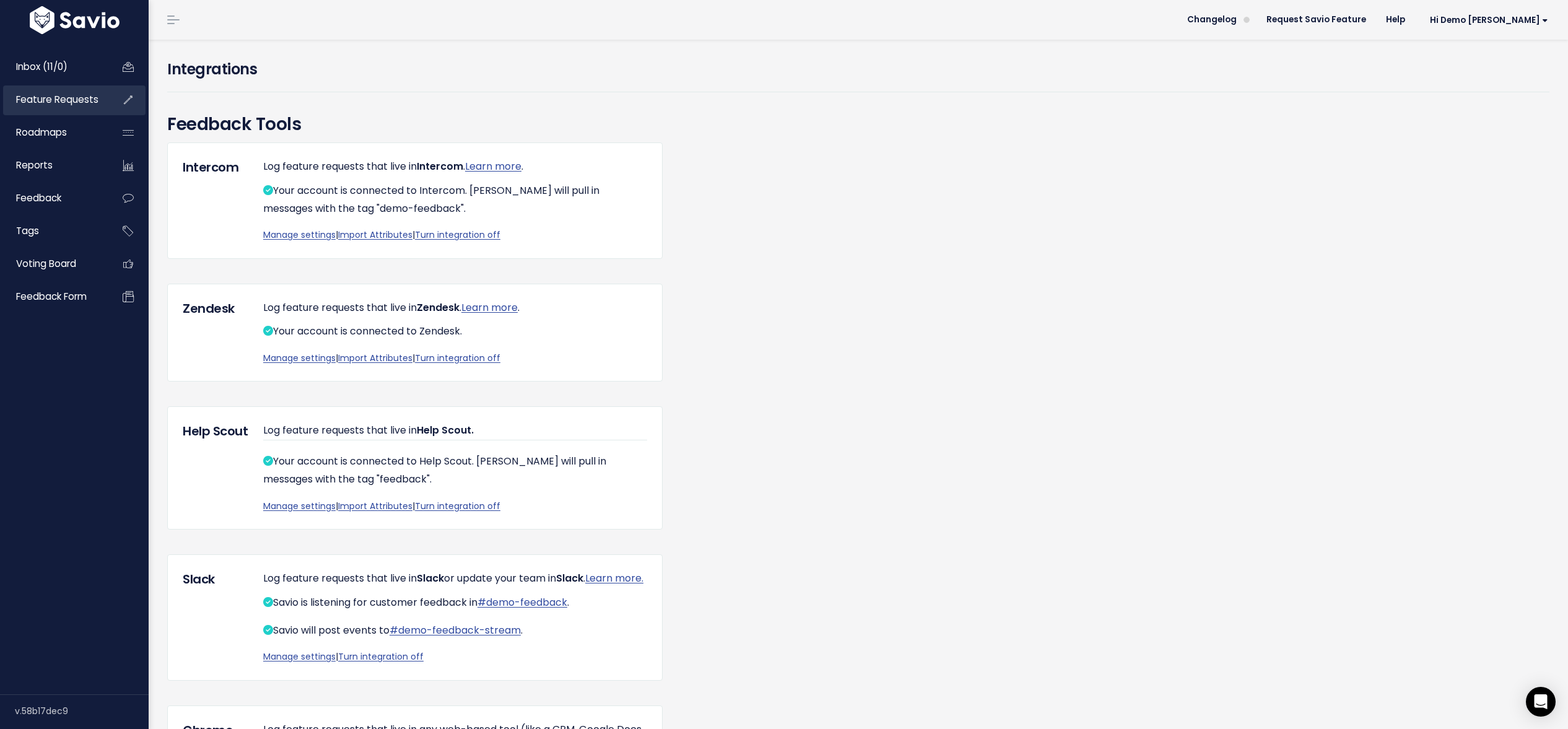
click at [38, 98] on span "Feature Requests" at bounding box center [57, 99] width 82 height 13
